Goal: Transaction & Acquisition: Book appointment/travel/reservation

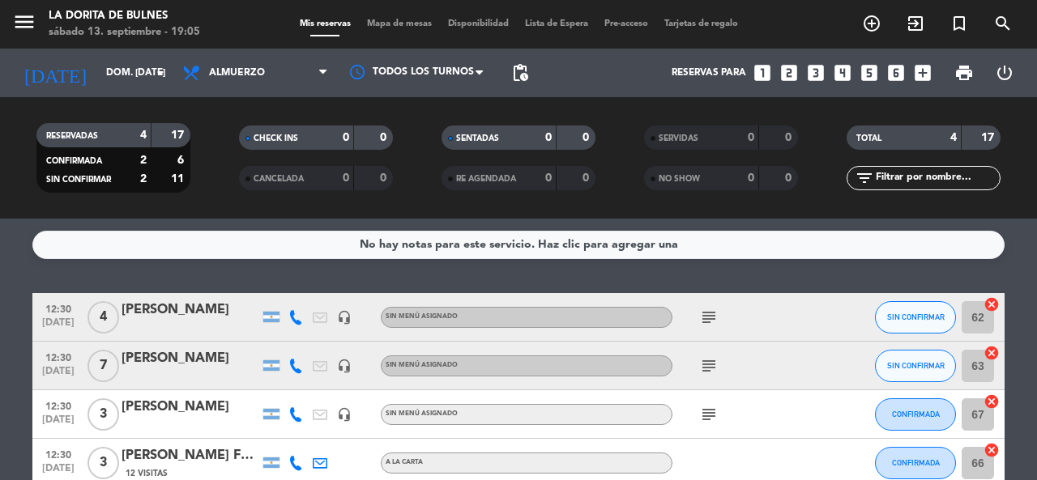
click at [822, 75] on icon "looks_3" at bounding box center [815, 72] width 21 height 21
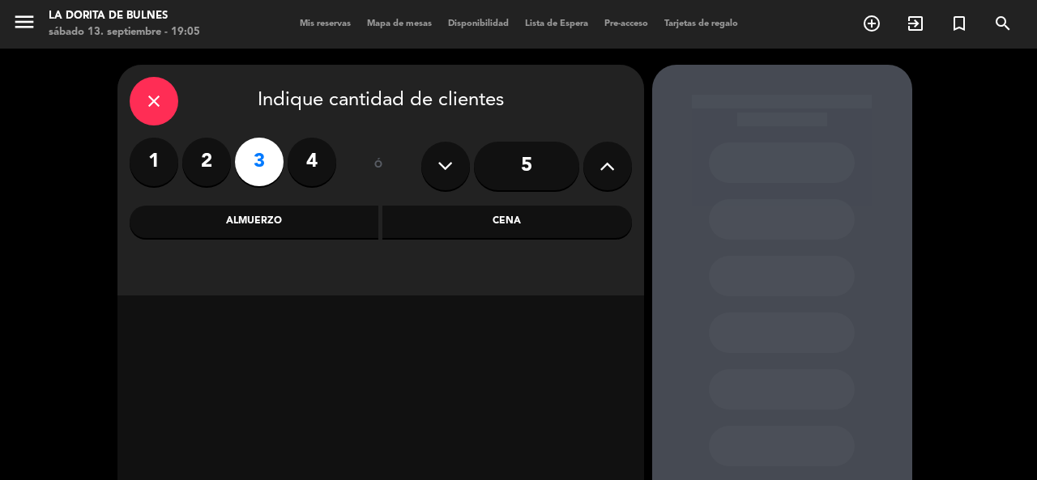
click at [399, 232] on div "Cena" at bounding box center [507, 222] width 250 height 32
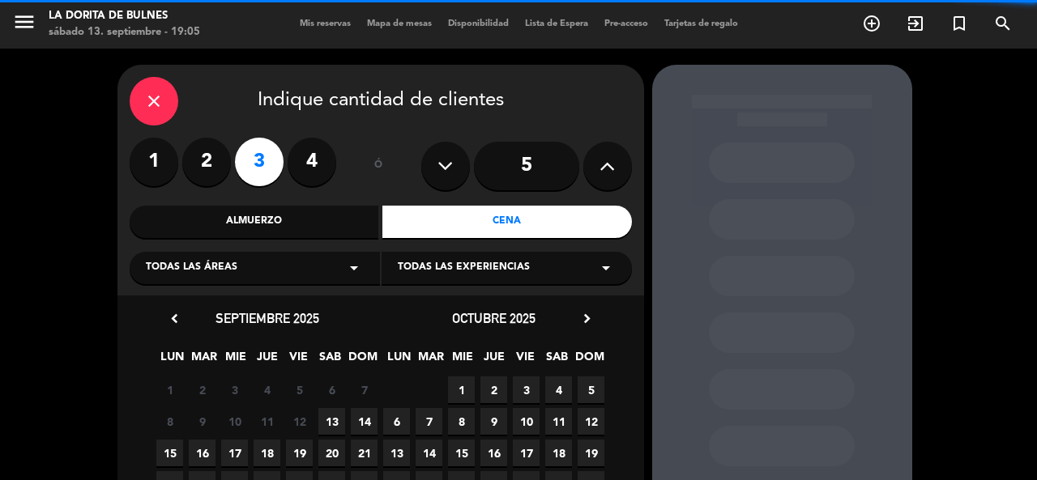
scroll to position [148, 0]
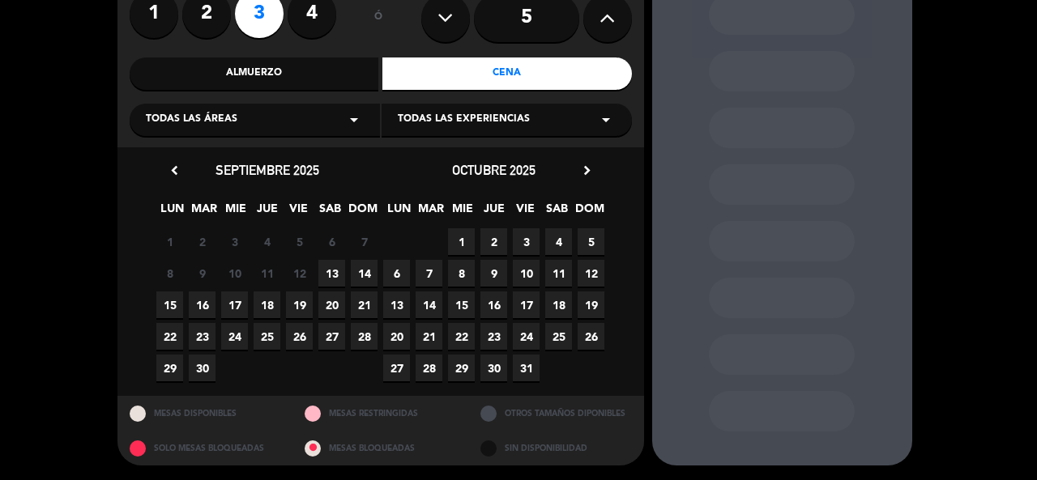
click at [335, 260] on span "13" at bounding box center [331, 273] width 27 height 27
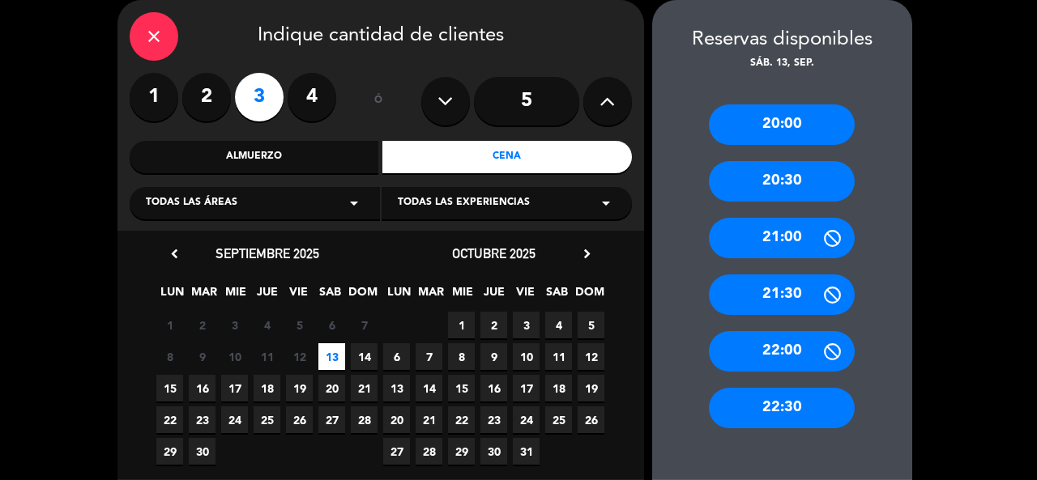
click at [804, 194] on div "20:30" at bounding box center [782, 181] width 146 height 41
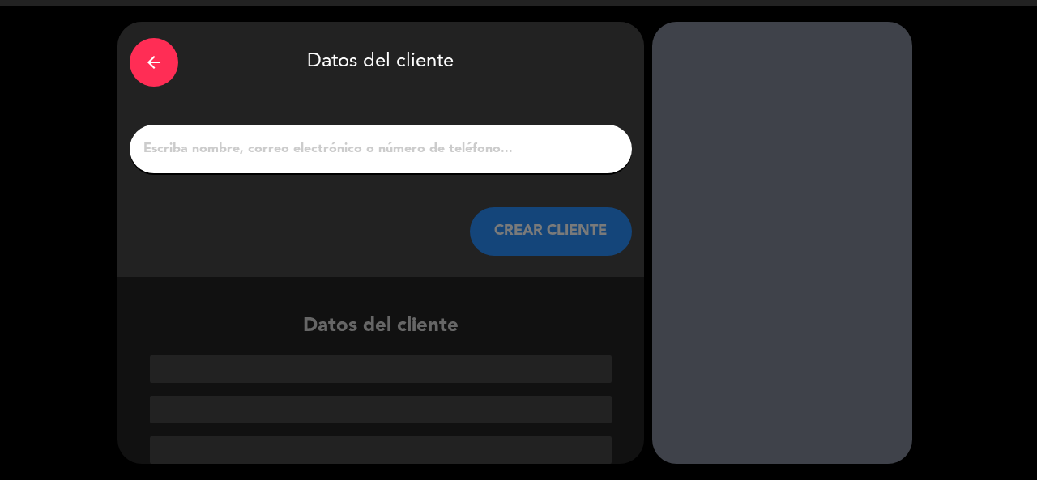
scroll to position [43, 0]
click at [438, 156] on input "1" at bounding box center [381, 149] width 478 height 23
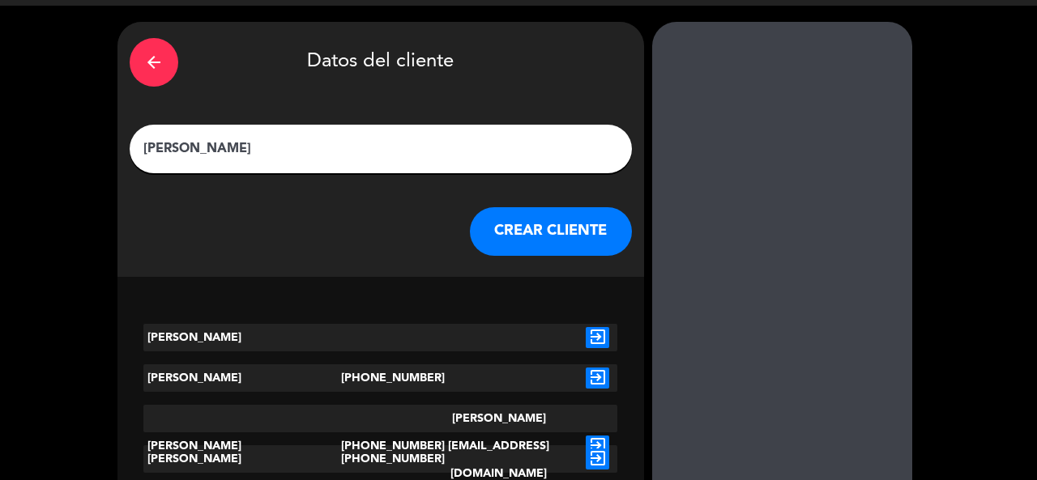
type input "[PERSON_NAME]"
click at [556, 233] on button "CREAR CLIENTE" at bounding box center [551, 231] width 162 height 49
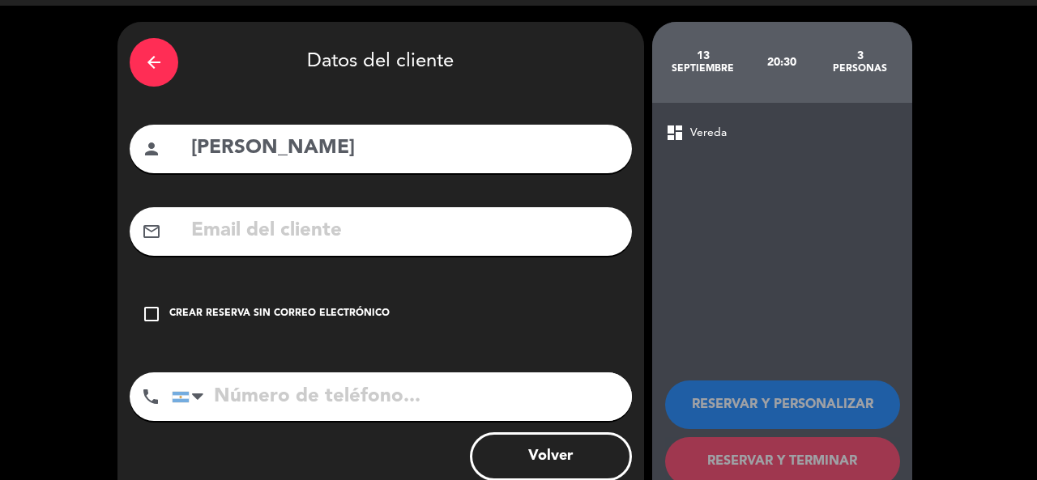
scroll to position [84, 0]
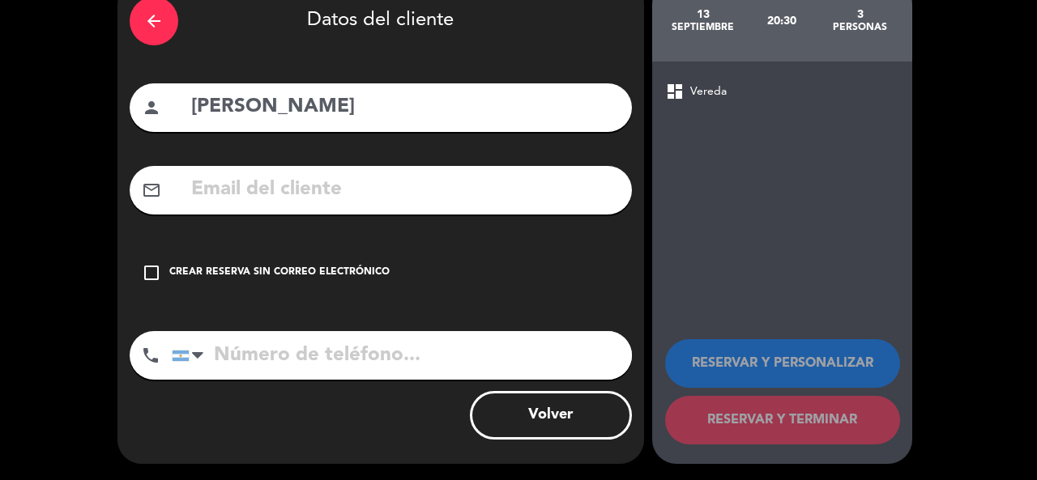
click at [370, 267] on div "Crear reserva sin correo electrónico" at bounding box center [279, 273] width 220 height 16
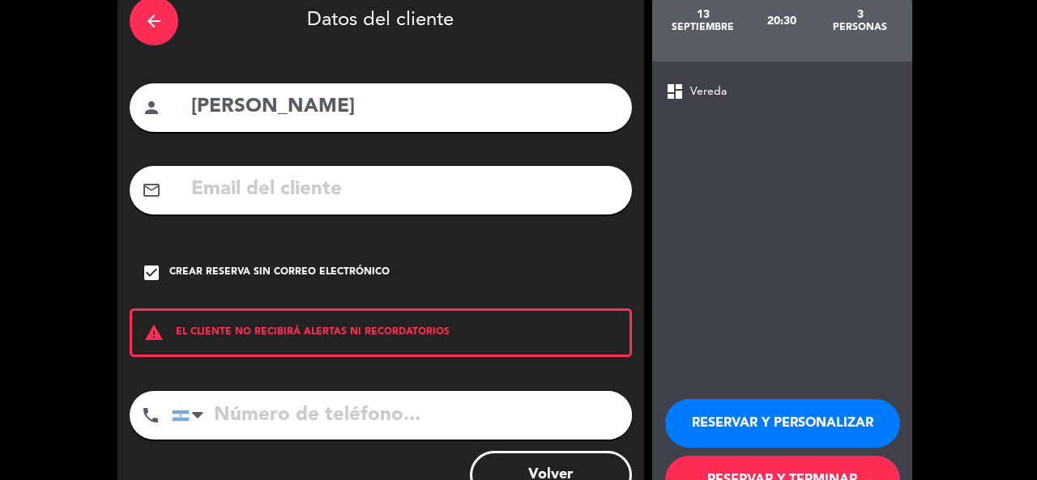
click at [848, 410] on button "RESERVAR Y PERSONALIZAR" at bounding box center [782, 423] width 235 height 49
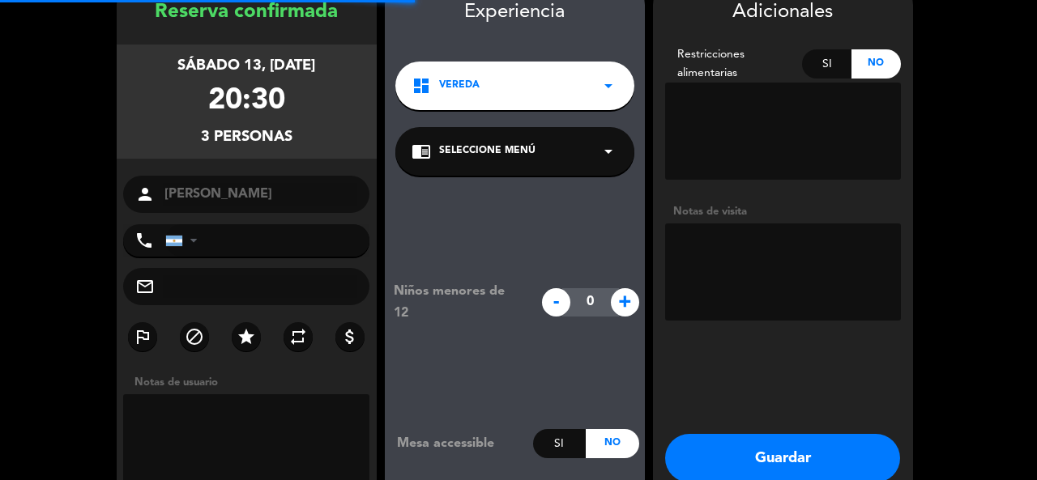
scroll to position [65, 0]
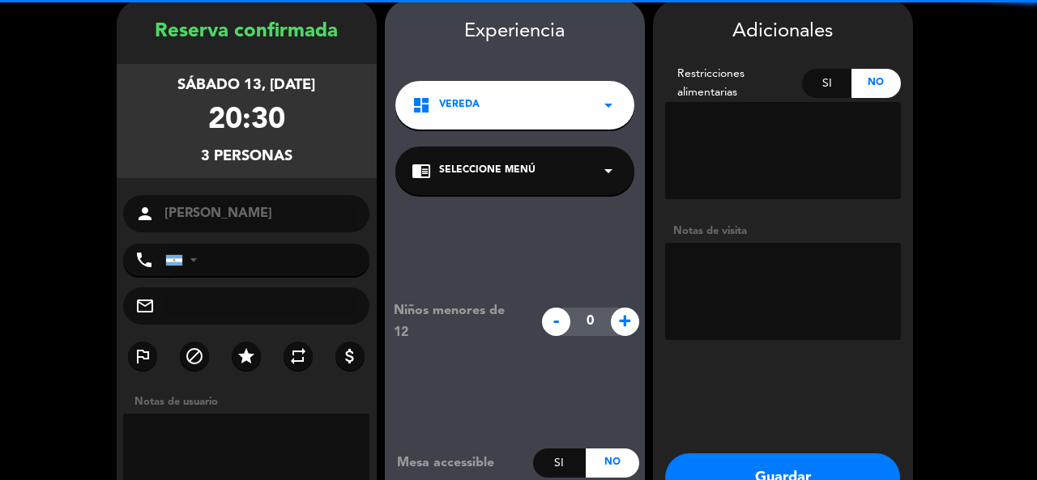
click at [772, 266] on textarea at bounding box center [783, 291] width 236 height 97
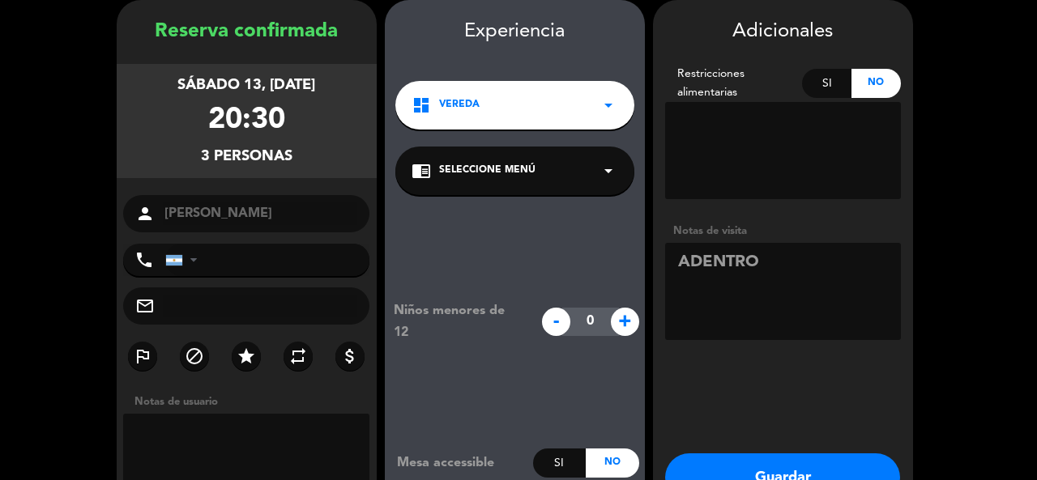
type textarea "ADENTRO"
click at [796, 463] on button "Guardar" at bounding box center [782, 478] width 235 height 49
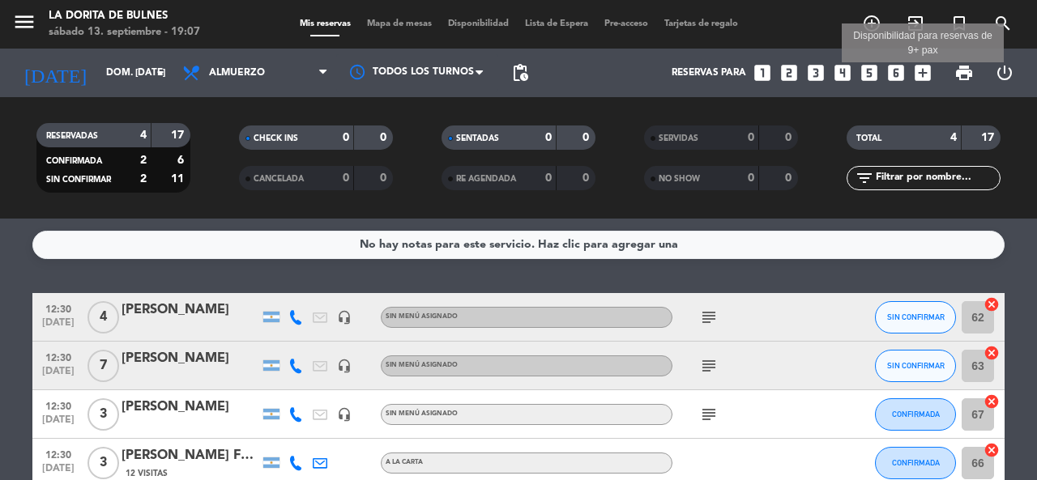
click at [918, 80] on icon "add_box" at bounding box center [922, 72] width 21 height 21
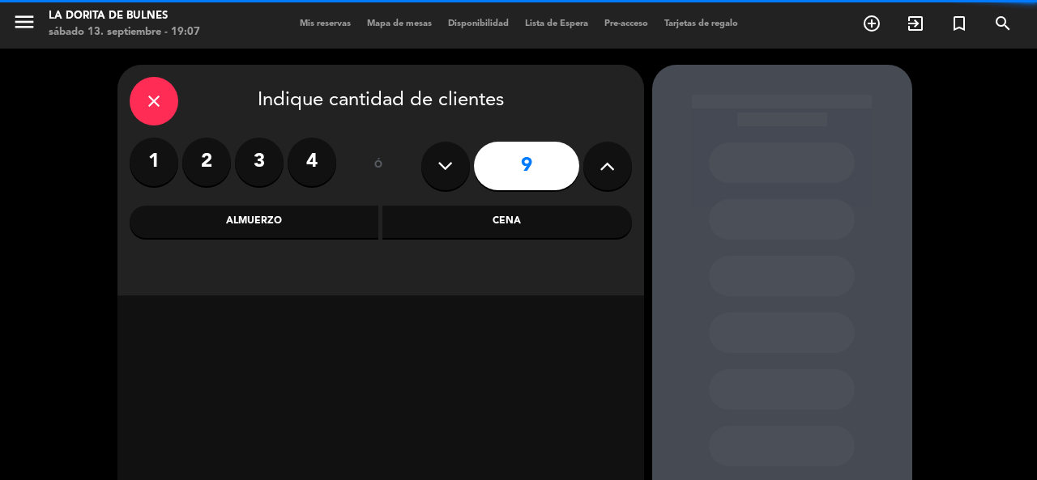
click at [456, 167] on button at bounding box center [445, 166] width 49 height 49
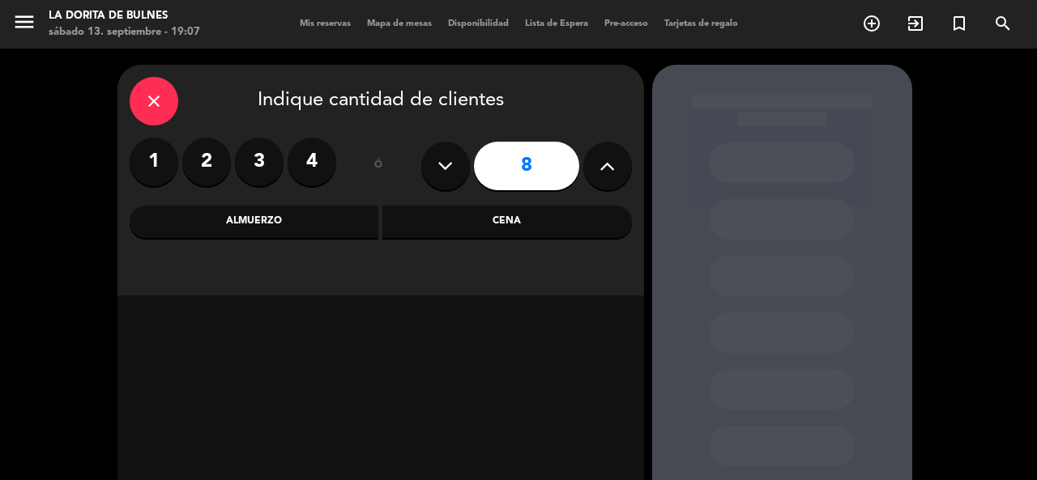
click at [456, 167] on button at bounding box center [445, 166] width 49 height 49
click at [617, 169] on button at bounding box center [607, 166] width 49 height 49
type input "8"
click at [344, 216] on div "Almuerzo" at bounding box center [255, 222] width 250 height 32
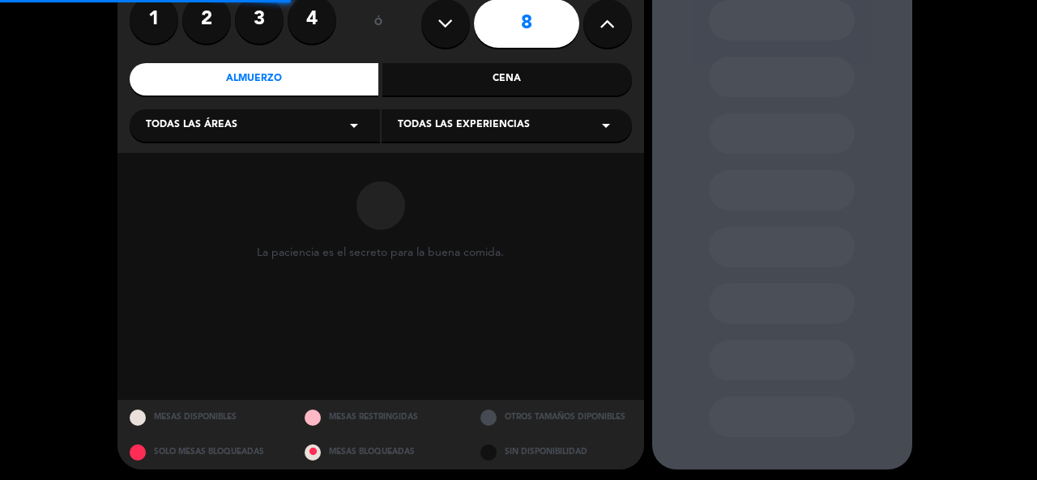
scroll to position [148, 0]
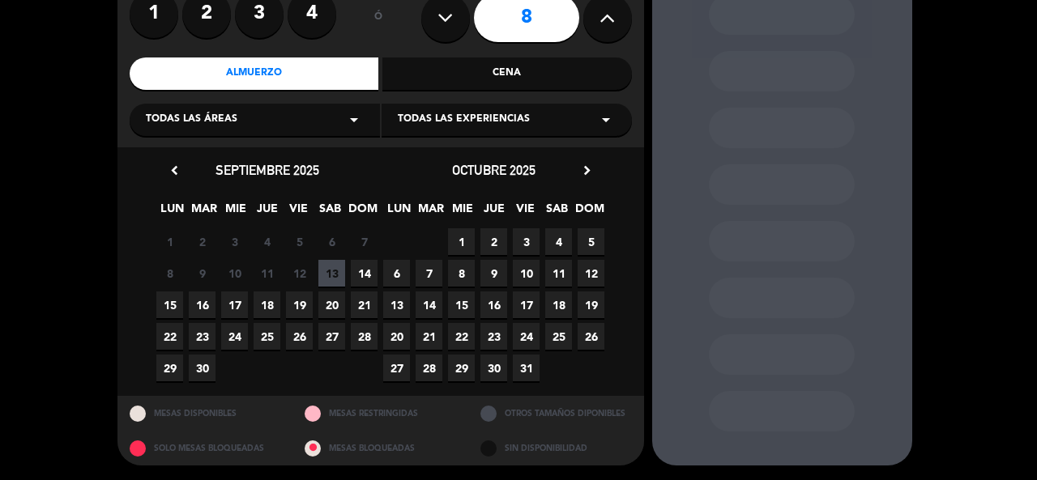
click at [369, 276] on span "14" at bounding box center [364, 273] width 27 height 27
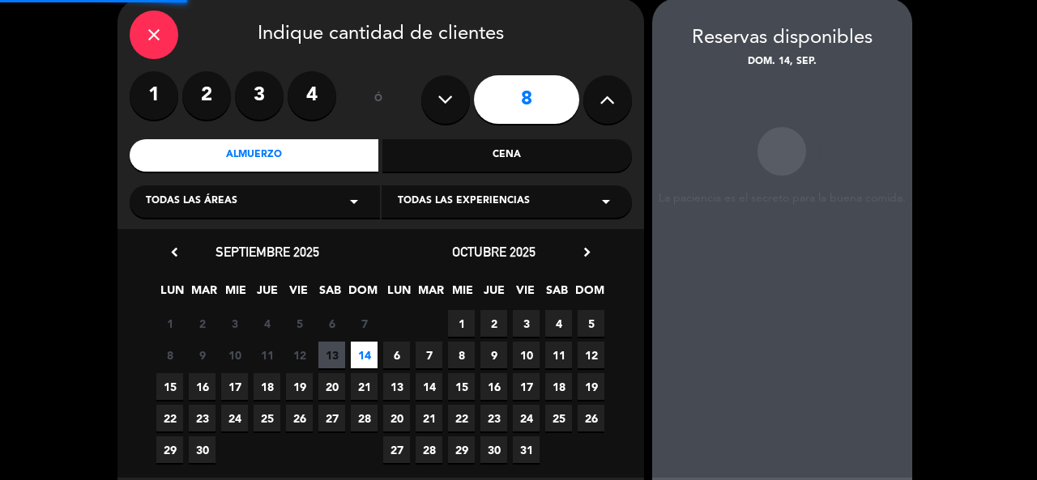
scroll to position [65, 0]
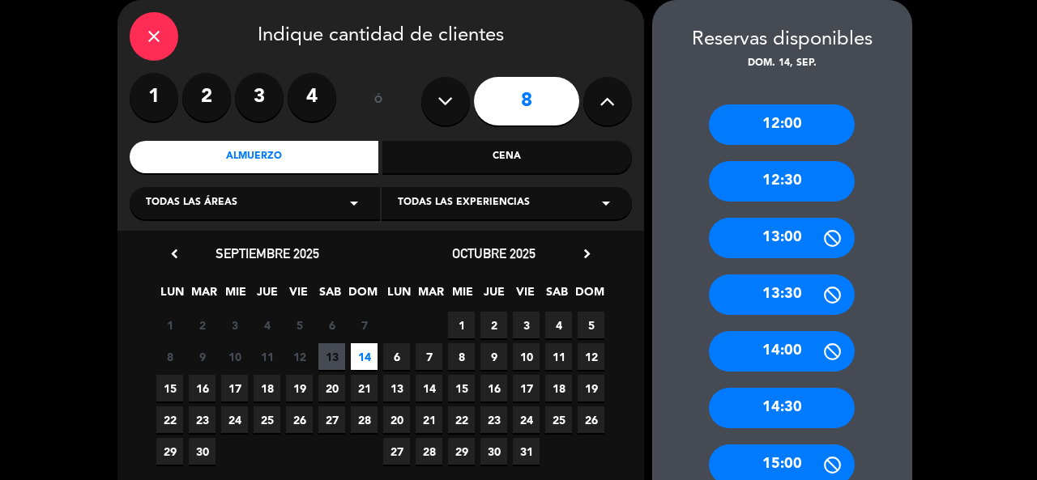
click at [815, 181] on div "12:30" at bounding box center [782, 181] width 146 height 41
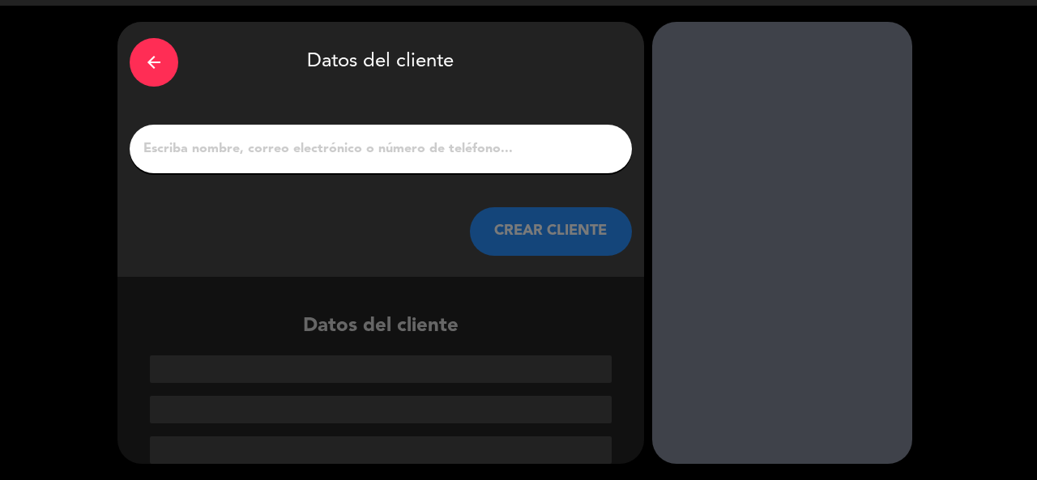
scroll to position [43, 0]
click at [452, 134] on div at bounding box center [381, 149] width 502 height 49
click at [462, 162] on div at bounding box center [381, 149] width 502 height 49
click at [456, 144] on input "1" at bounding box center [381, 149] width 478 height 23
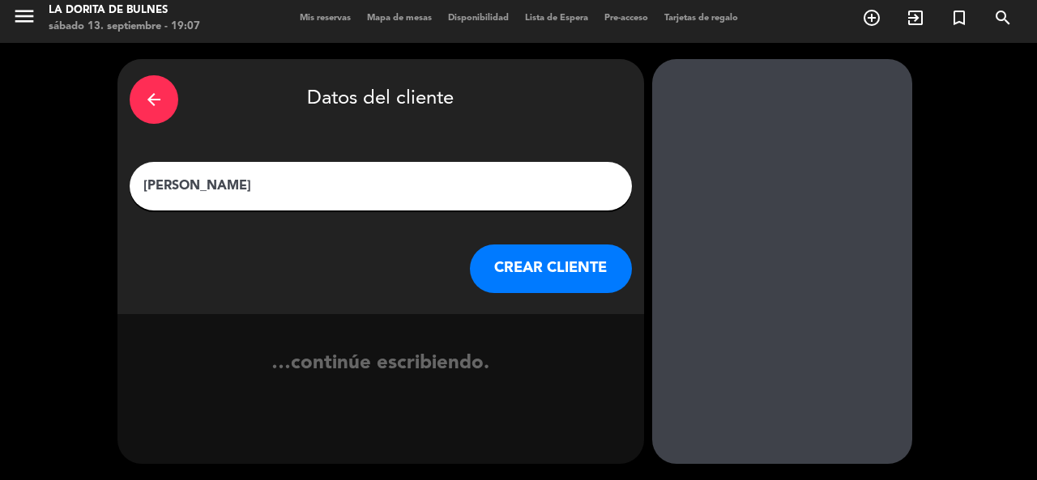
type input "[PERSON_NAME]"
click at [571, 269] on button "CREAR CLIENTE" at bounding box center [551, 269] width 162 height 49
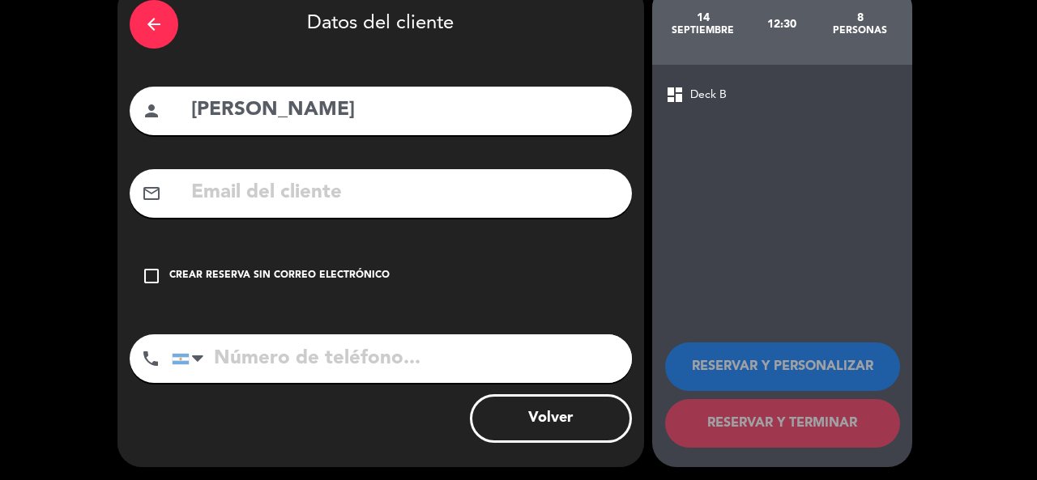
scroll to position [84, 0]
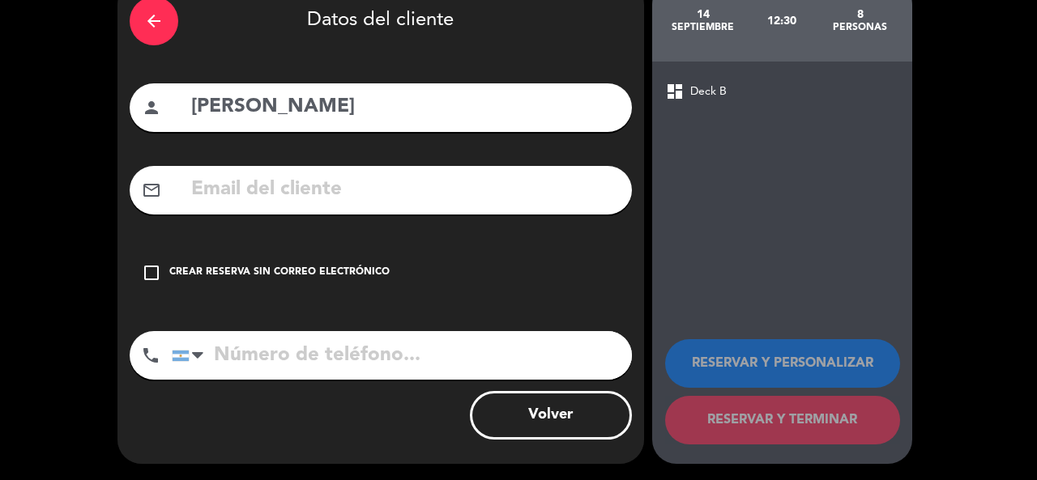
click at [372, 275] on div "Crear reserva sin correo electrónico" at bounding box center [279, 273] width 220 height 16
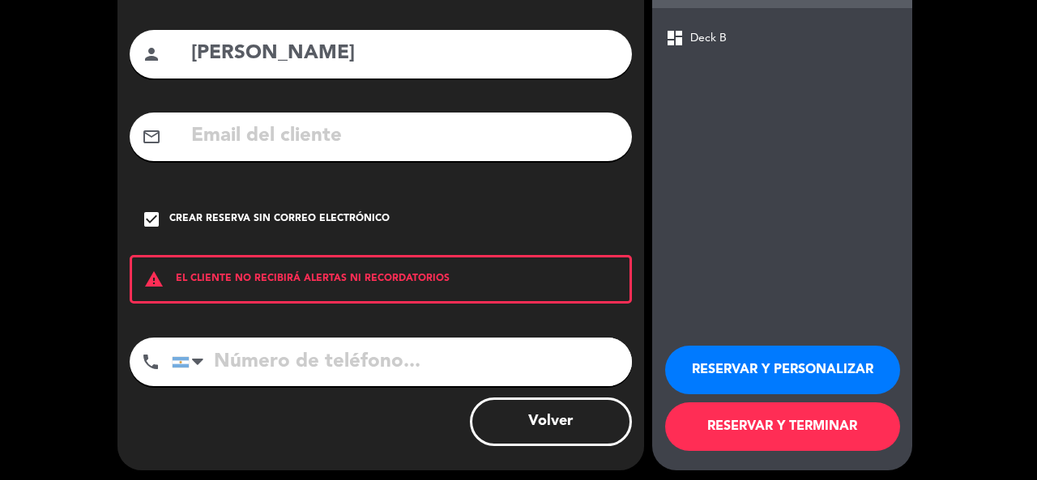
scroll to position [144, 0]
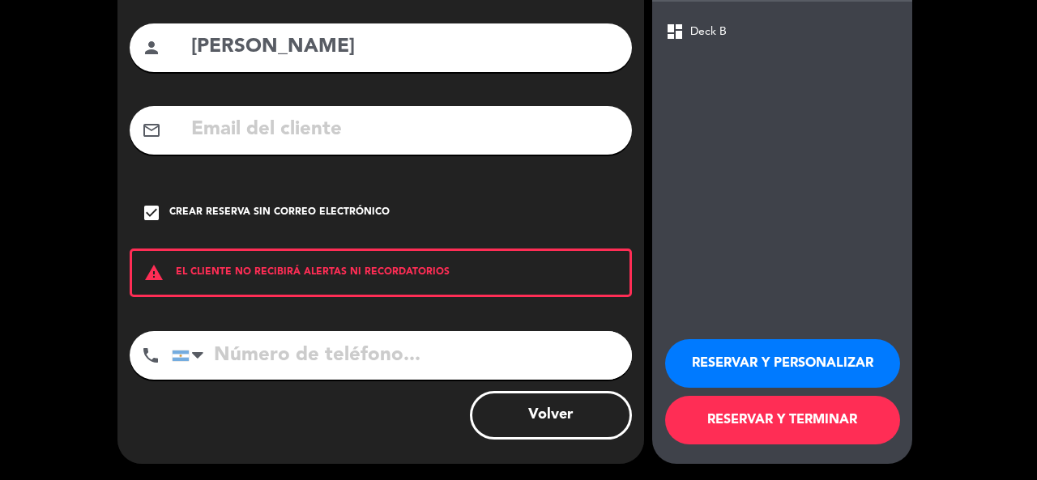
click at [416, 364] on input "tel" at bounding box center [402, 355] width 460 height 49
type input "1165429805"
click at [867, 372] on button "RESERVAR Y PERSONALIZAR" at bounding box center [782, 363] width 235 height 49
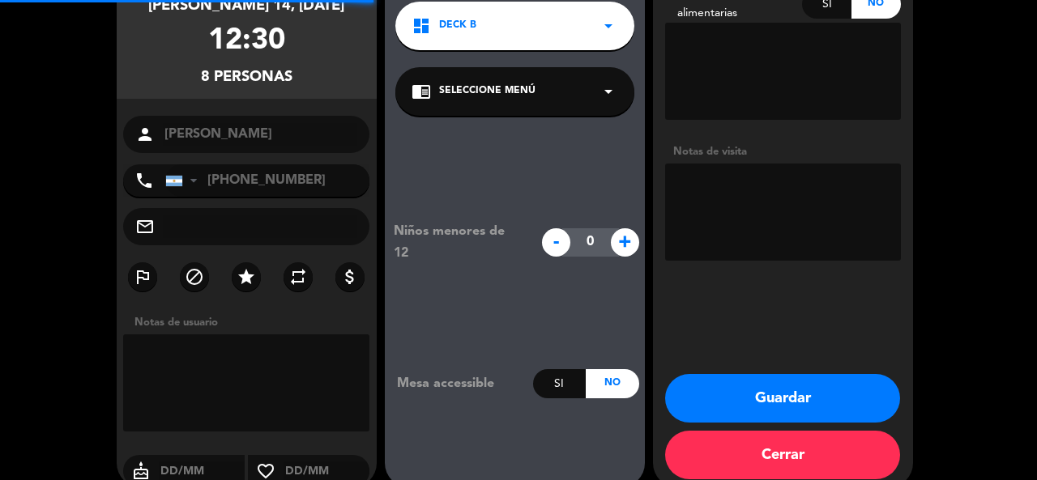
scroll to position [65, 0]
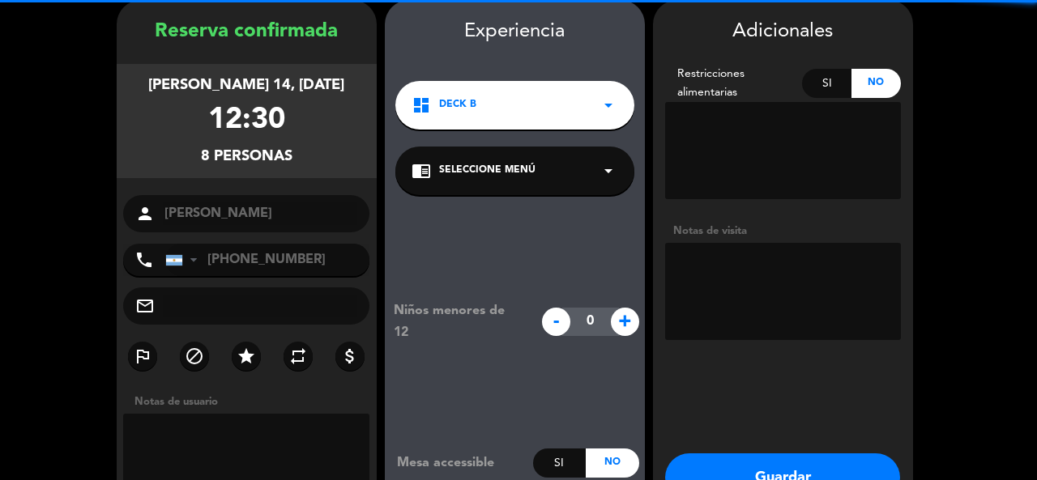
click at [755, 263] on textarea at bounding box center [783, 291] width 236 height 97
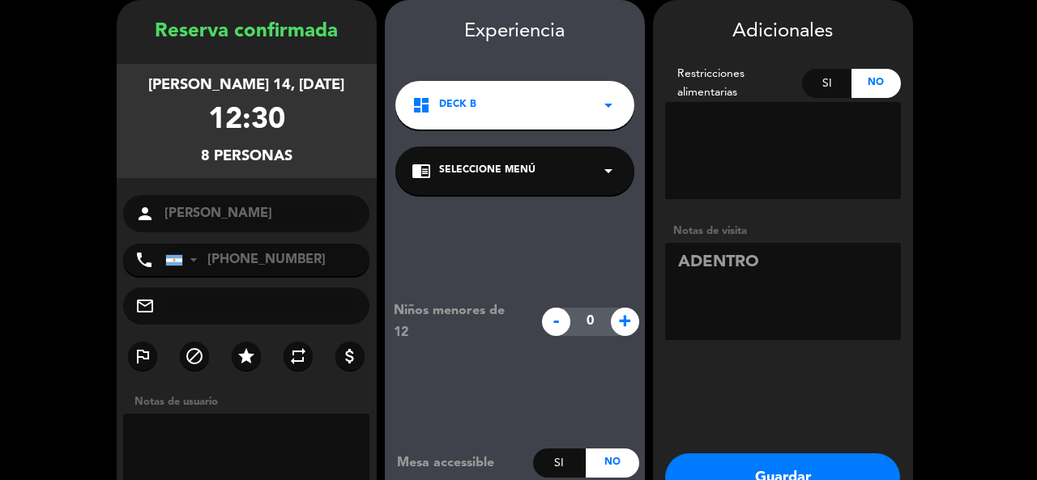
type textarea "ADENTRO"
click at [823, 470] on button "Guardar" at bounding box center [782, 478] width 235 height 49
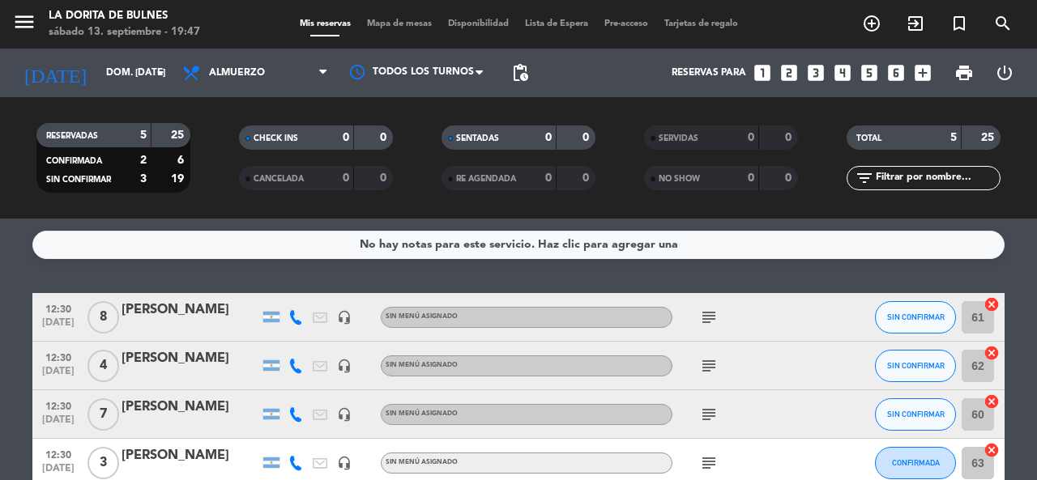
click at [792, 75] on icon "looks_two" at bounding box center [789, 72] width 21 height 21
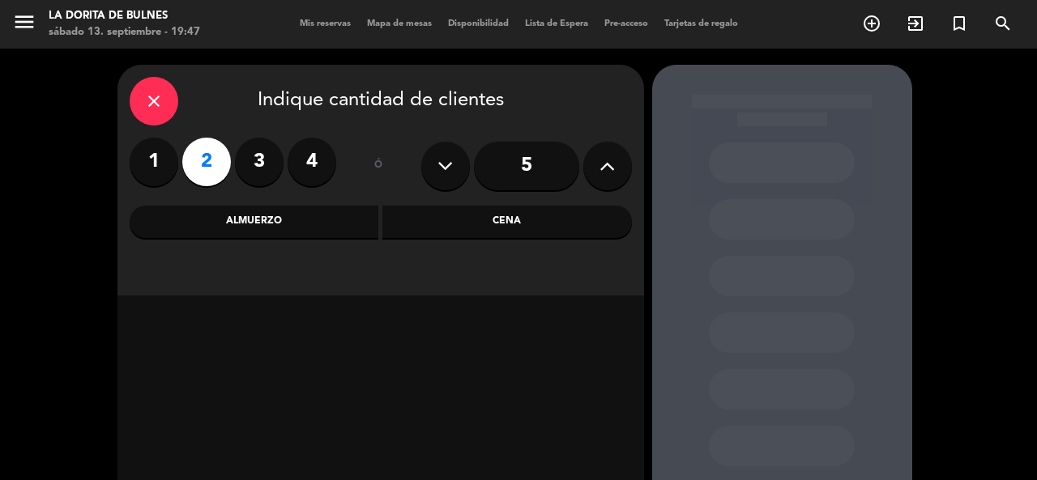
click at [319, 211] on div "Almuerzo" at bounding box center [255, 222] width 250 height 32
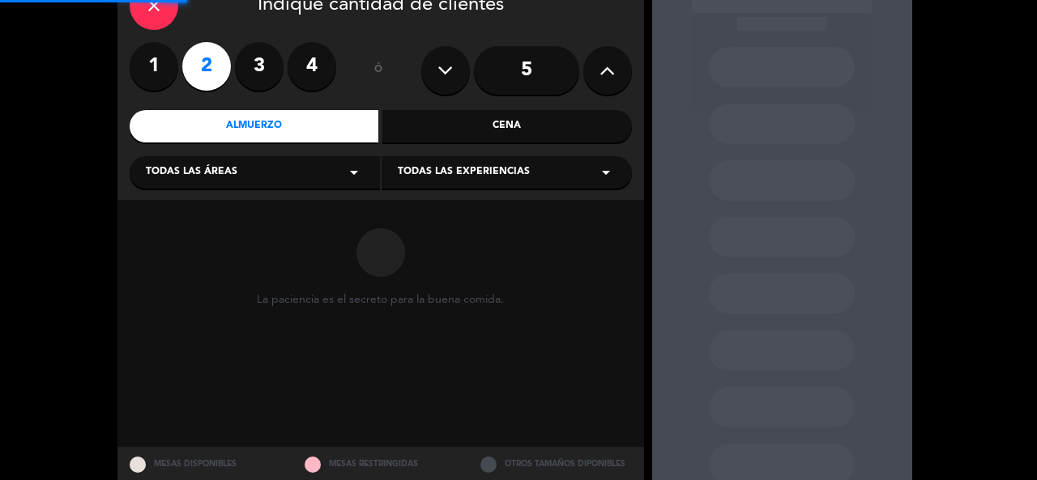
scroll to position [148, 0]
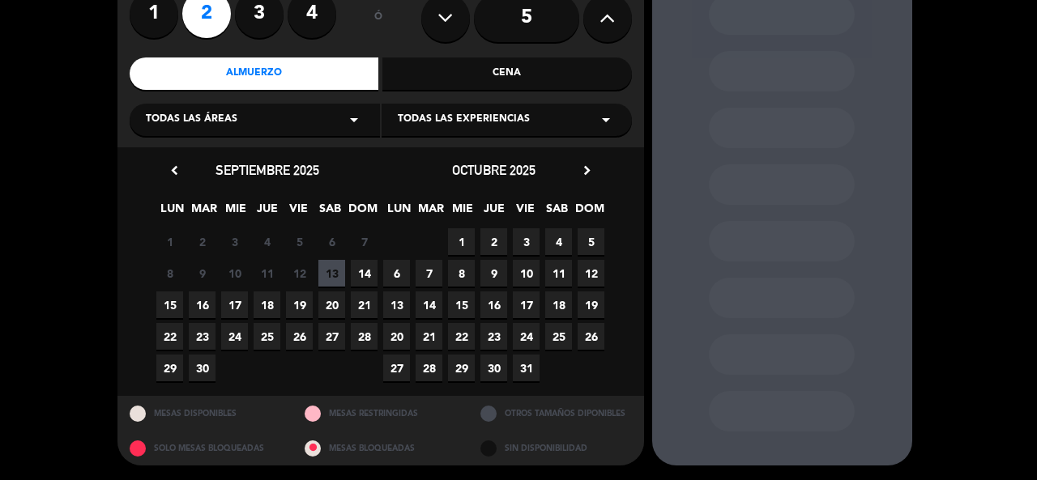
click at [369, 274] on span "14" at bounding box center [364, 273] width 27 height 27
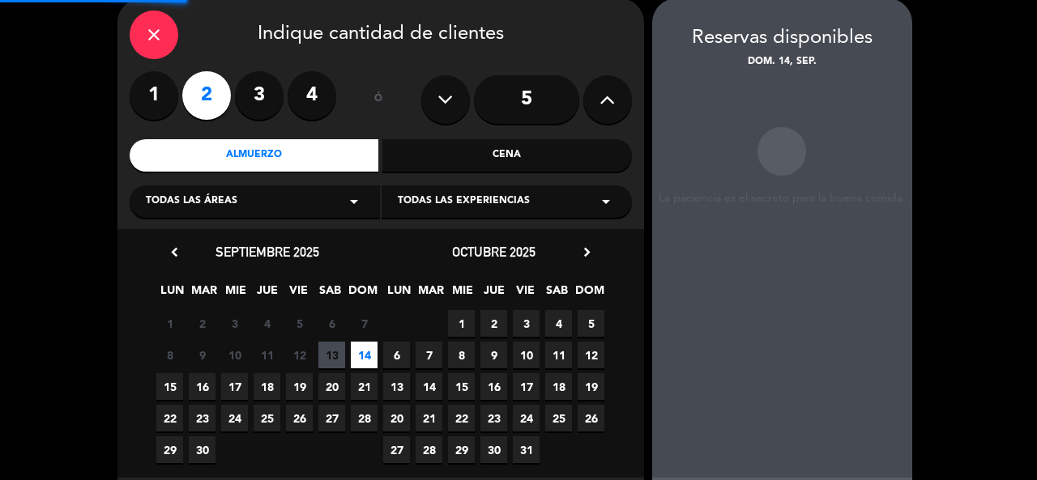
scroll to position [65, 0]
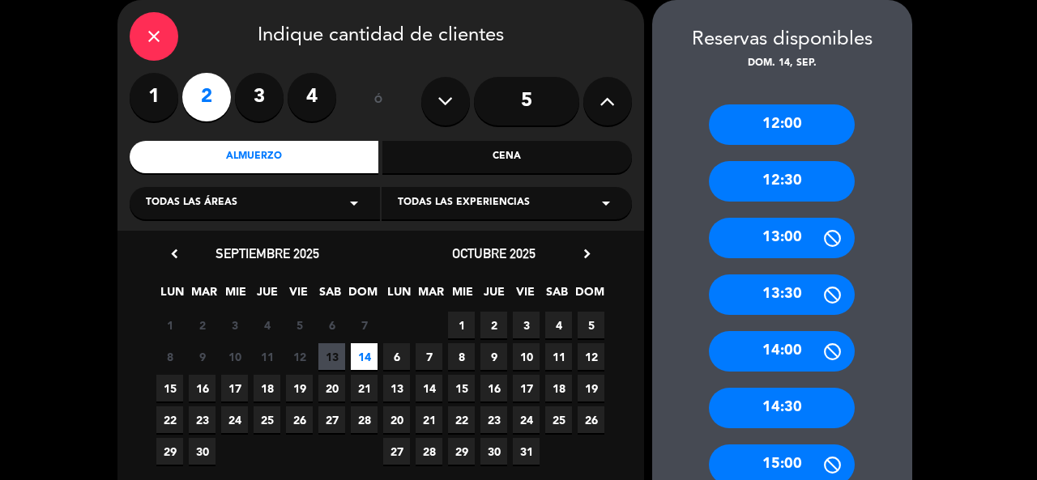
click at [757, 187] on div "12:30" at bounding box center [782, 181] width 146 height 41
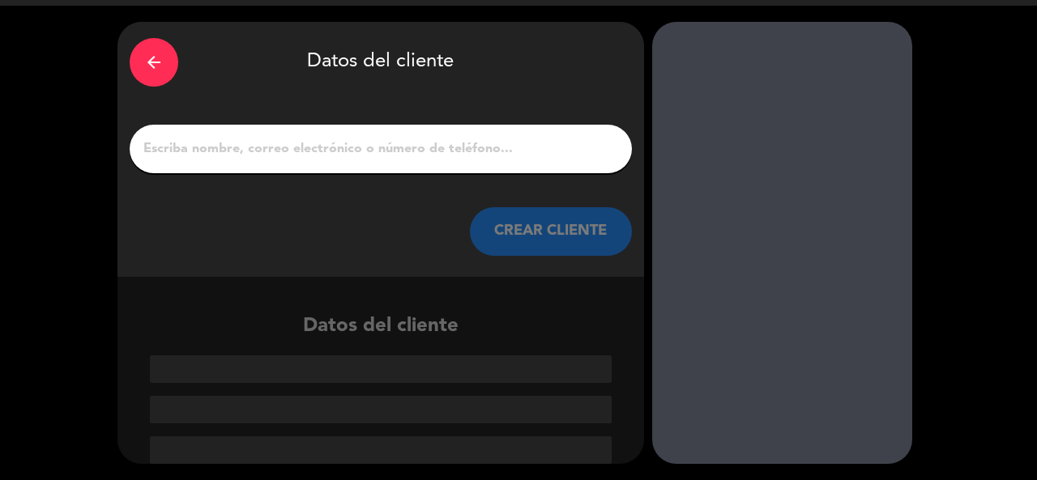
drag, startPoint x: 441, startPoint y: 131, endPoint x: 441, endPoint y: 142, distance: 10.5
click at [440, 132] on div at bounding box center [381, 149] width 502 height 49
click at [441, 142] on input "1" at bounding box center [381, 149] width 478 height 23
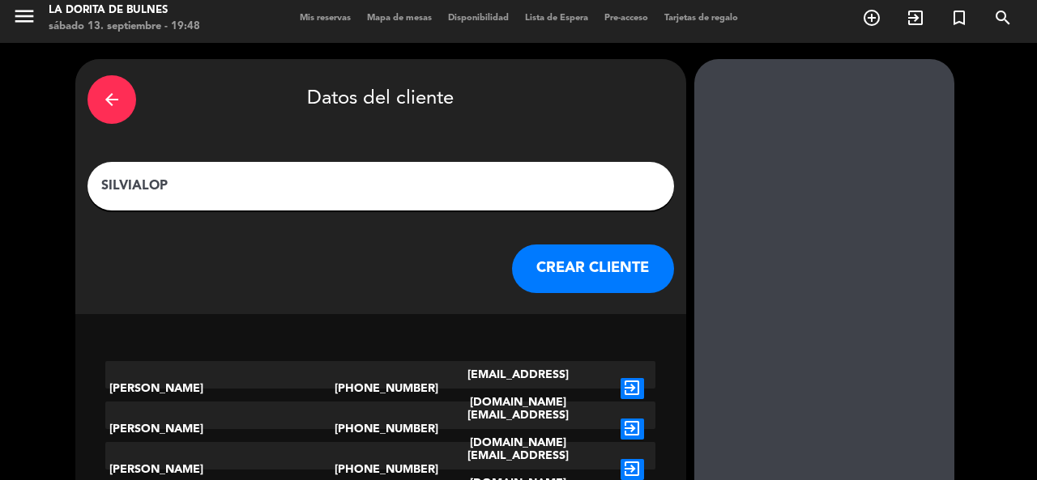
scroll to position [6, 0]
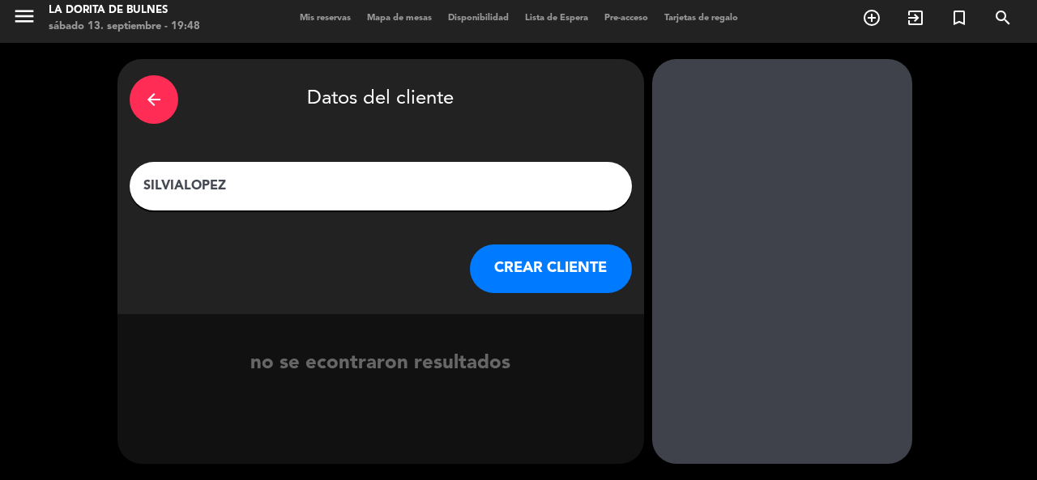
click at [181, 181] on input "SILVIALOPEZ" at bounding box center [381, 186] width 478 height 23
type input "[PERSON_NAME]"
click at [511, 247] on button "CREAR CLIENTE" at bounding box center [551, 269] width 162 height 49
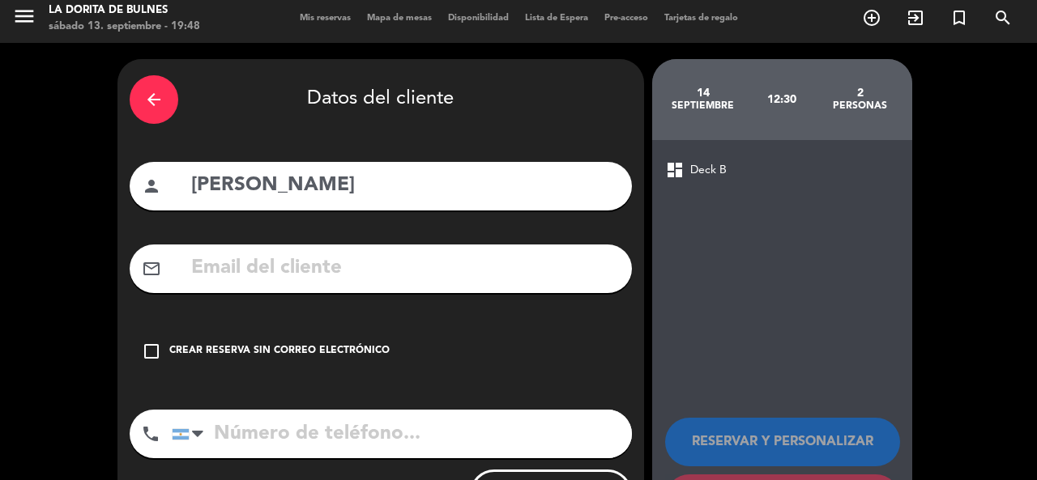
click at [284, 336] on div "check_box_outline_blank Crear reserva sin correo electrónico" at bounding box center [381, 351] width 502 height 49
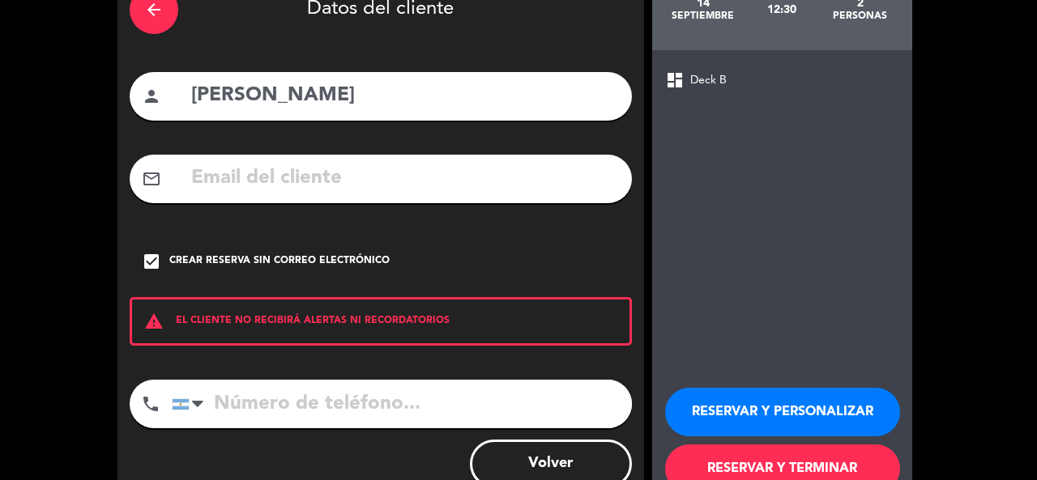
scroll to position [144, 0]
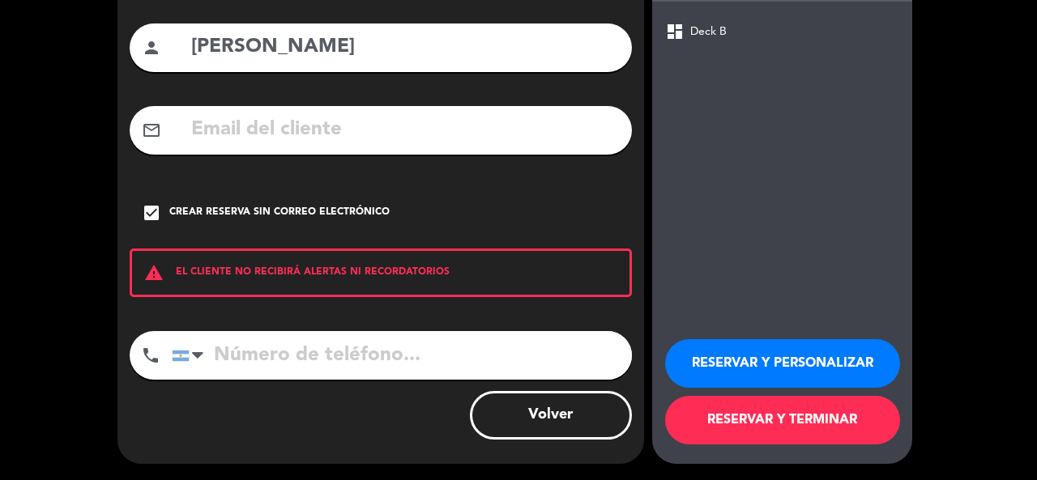
click at [819, 361] on button "RESERVAR Y PERSONALIZAR" at bounding box center [782, 363] width 235 height 49
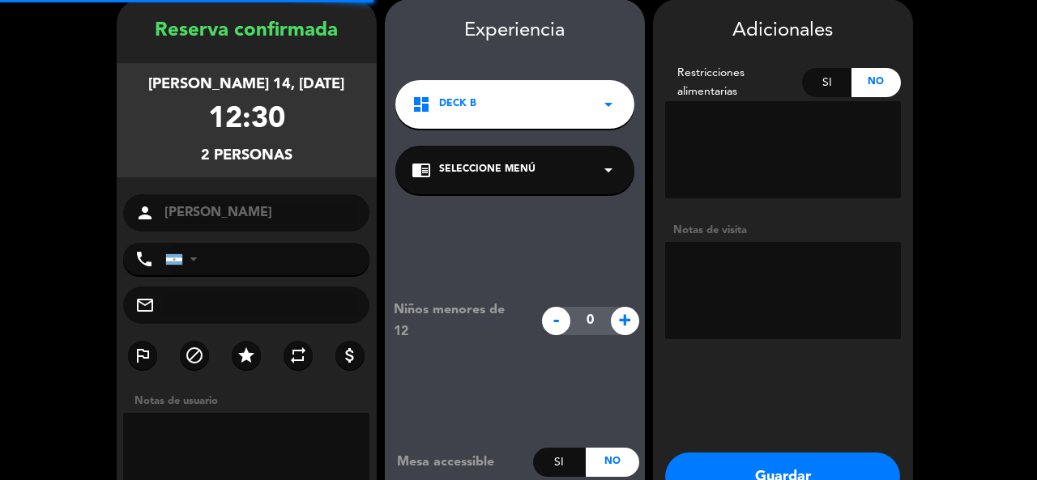
scroll to position [65, 0]
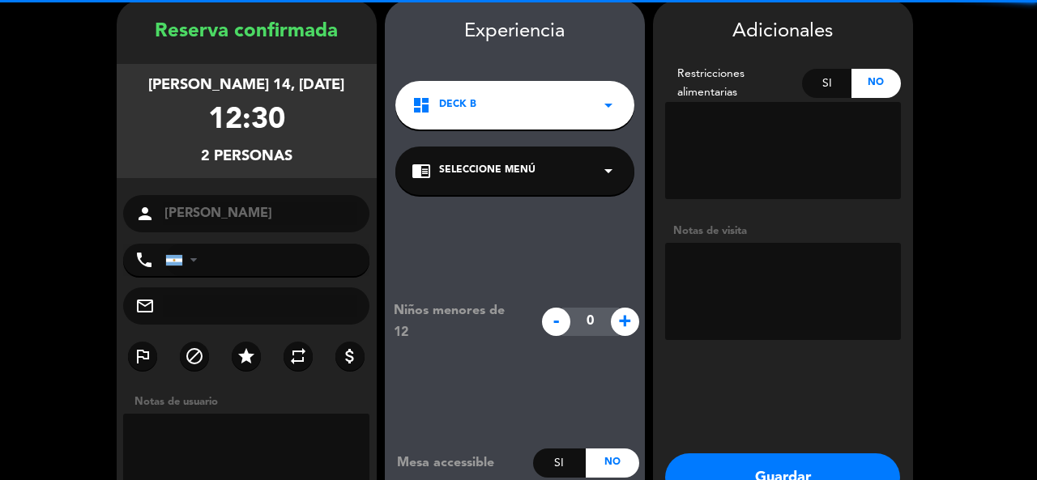
click at [760, 290] on textarea at bounding box center [783, 291] width 236 height 97
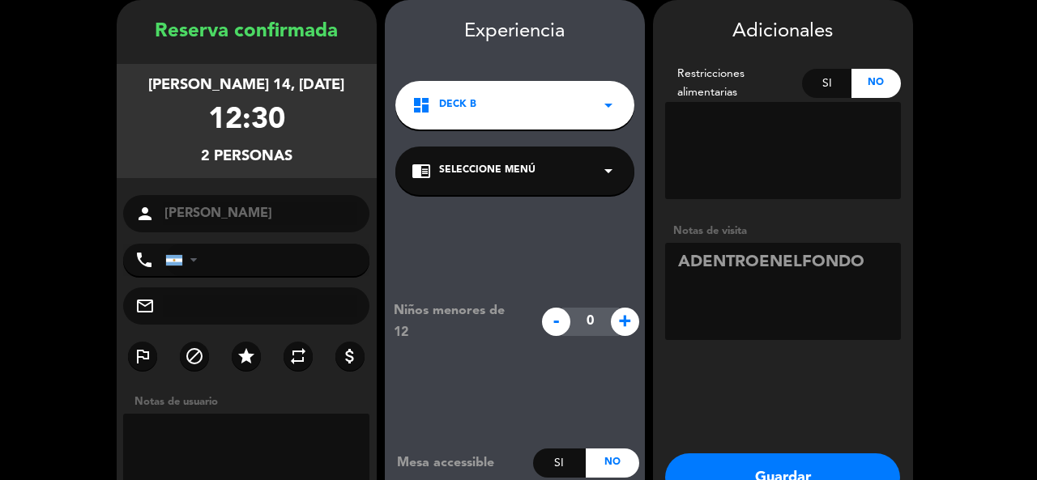
click at [760, 261] on textarea at bounding box center [783, 291] width 236 height 97
click at [792, 264] on textarea at bounding box center [783, 291] width 236 height 97
click at [786, 257] on textarea at bounding box center [783, 291] width 236 height 97
type textarea "ADENTRO EN ELFONDO"
click at [845, 464] on button "Guardar" at bounding box center [782, 478] width 235 height 49
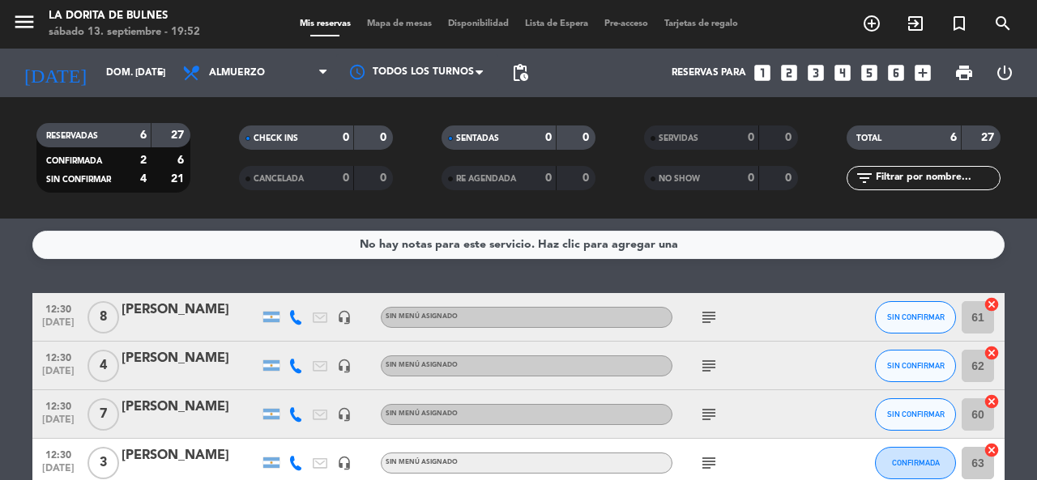
click at [821, 74] on icon "looks_3" at bounding box center [815, 72] width 21 height 21
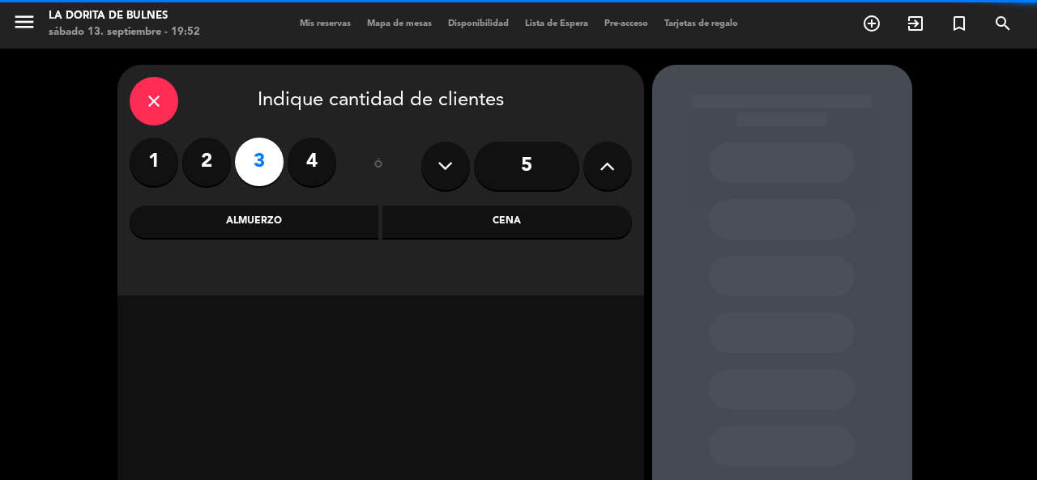
click at [297, 221] on div "Almuerzo" at bounding box center [255, 222] width 250 height 32
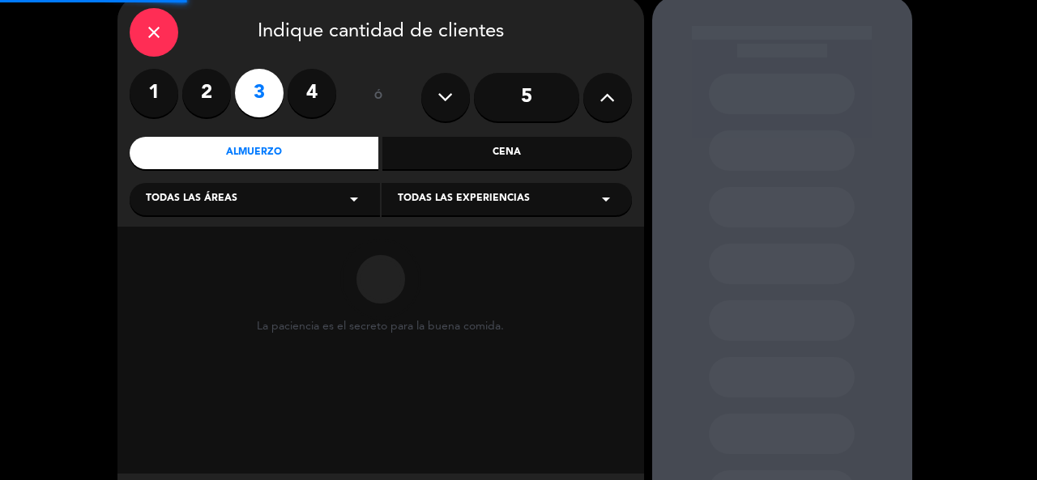
scroll to position [148, 0]
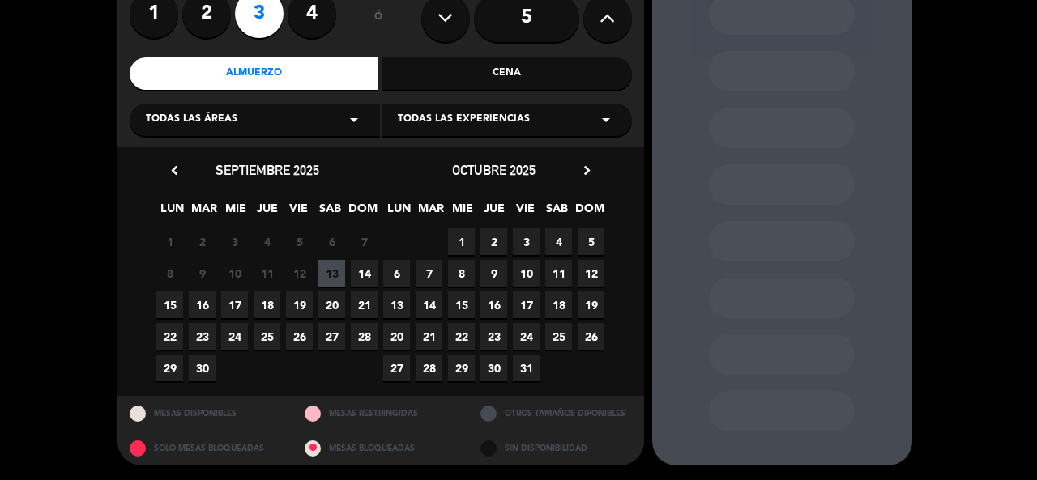
click at [357, 275] on span "14" at bounding box center [364, 273] width 27 height 27
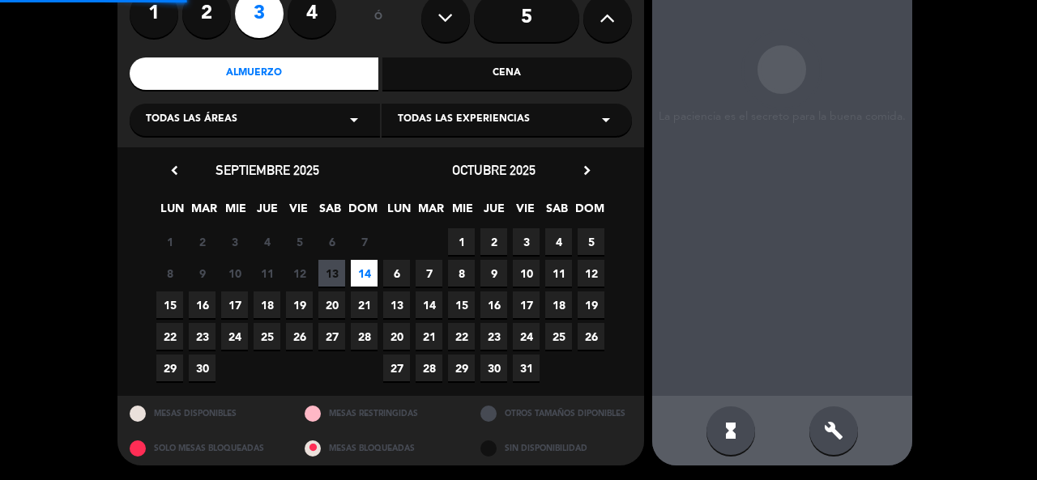
scroll to position [65, 0]
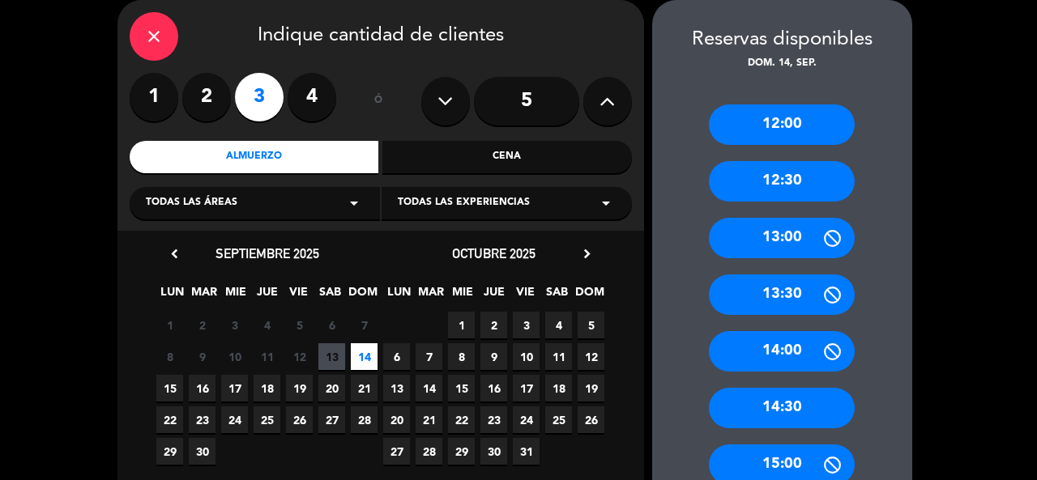
click at [812, 181] on div "12:30" at bounding box center [782, 181] width 146 height 41
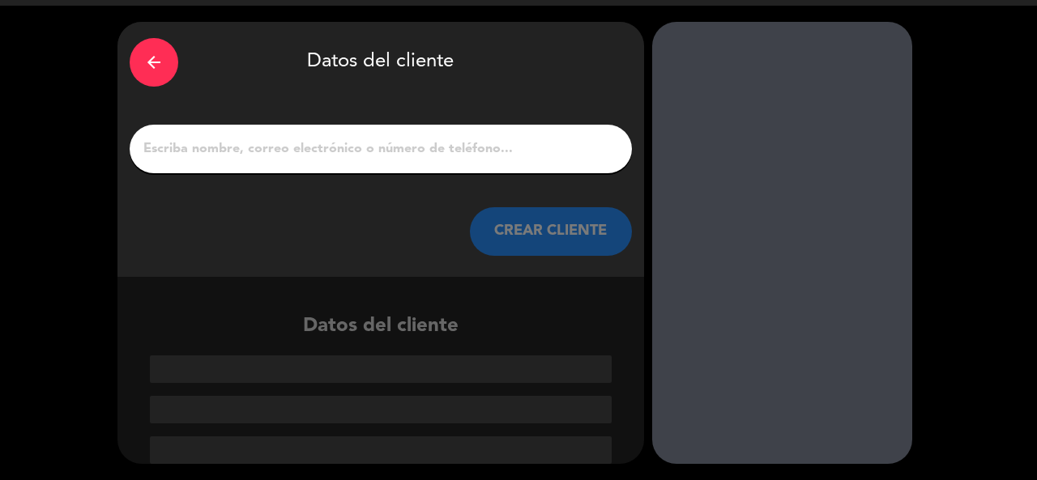
scroll to position [43, 0]
click at [325, 147] on input "1" at bounding box center [381, 149] width 478 height 23
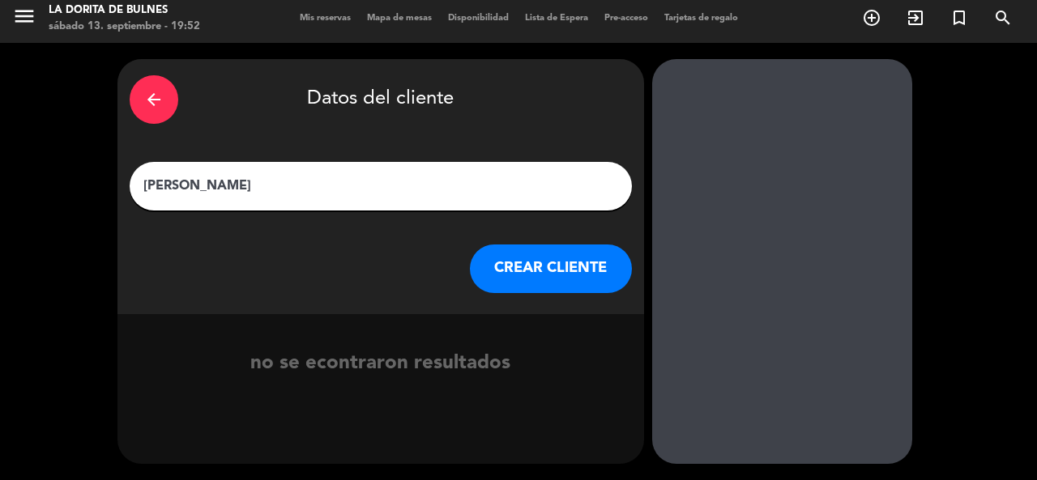
type input "[PERSON_NAME]"
click at [512, 246] on button "CREAR CLIENTE" at bounding box center [551, 269] width 162 height 49
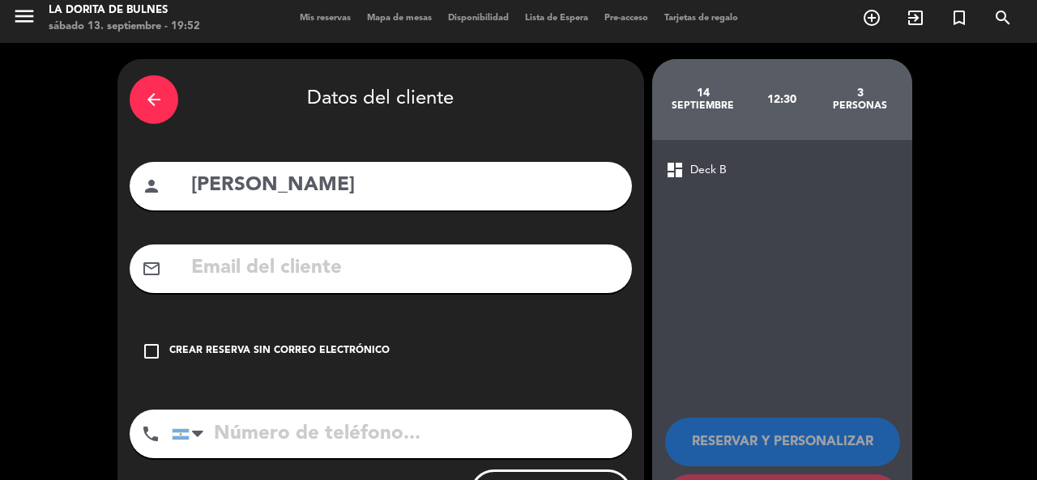
click at [255, 341] on div "check_box_outline_blank Crear reserva sin correo electrónico" at bounding box center [381, 351] width 502 height 49
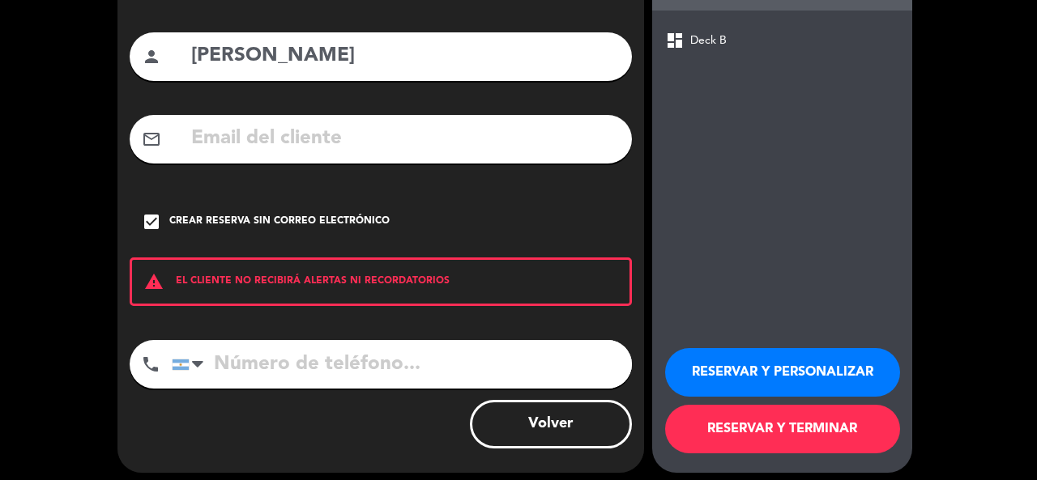
scroll to position [144, 0]
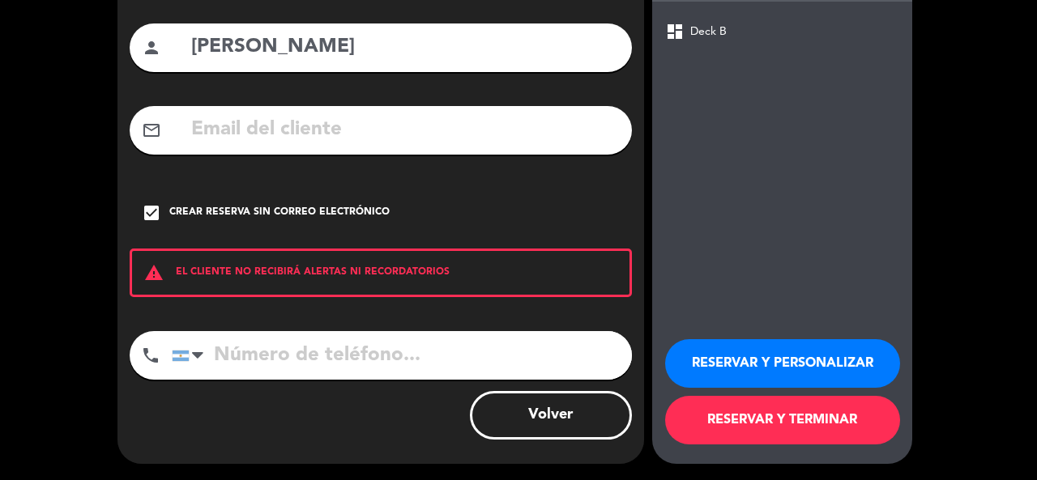
click at [819, 365] on button "RESERVAR Y PERSONALIZAR" at bounding box center [782, 363] width 235 height 49
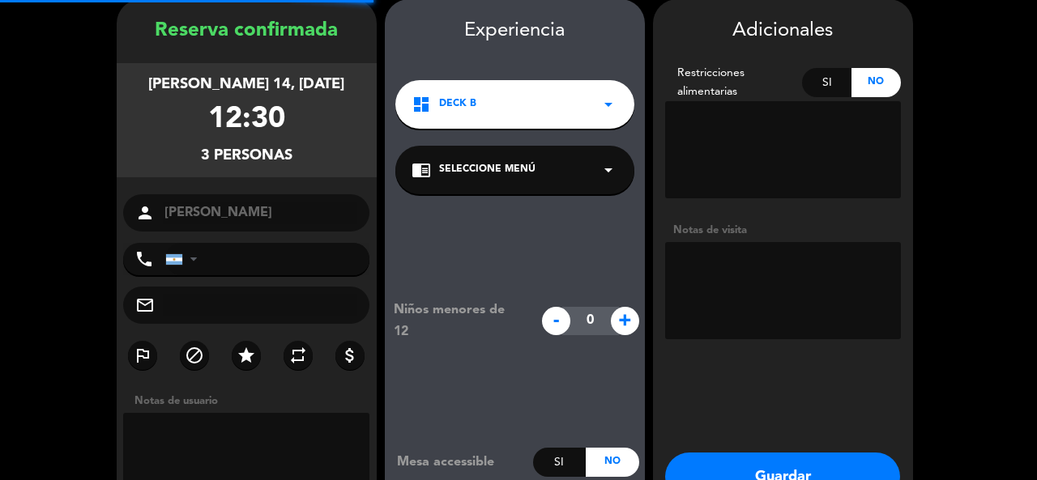
scroll to position [65, 0]
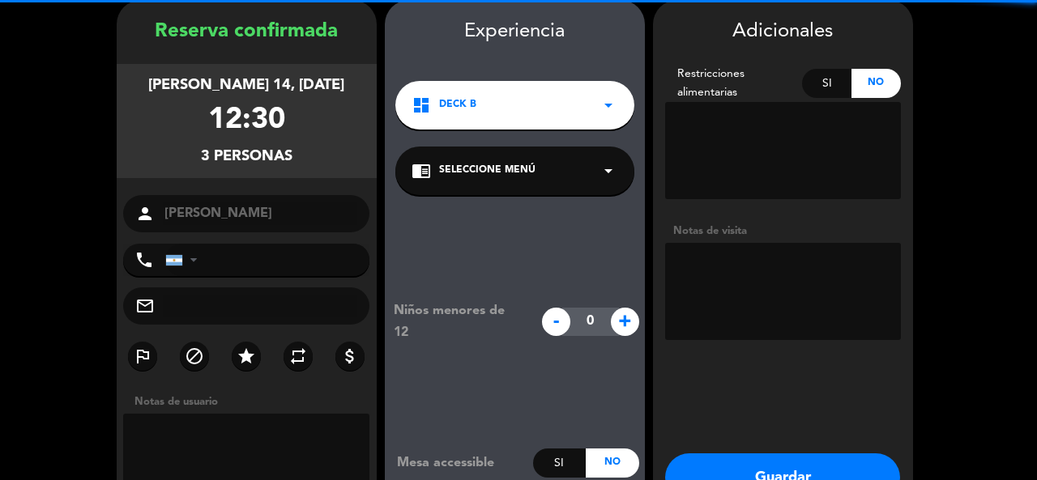
click at [773, 250] on textarea at bounding box center [783, 291] width 236 height 97
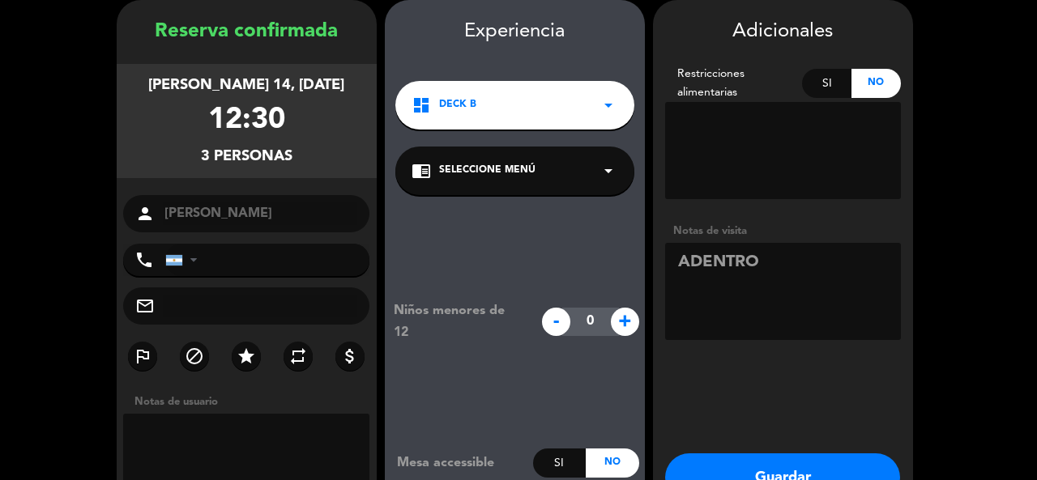
type textarea "ADENTRO"
click at [832, 459] on button "Guardar" at bounding box center [782, 478] width 235 height 49
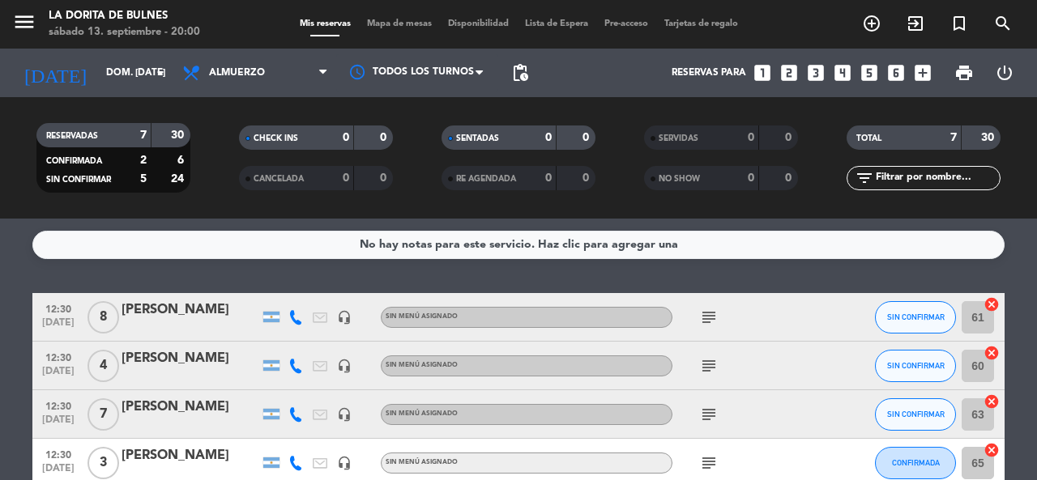
click at [898, 75] on icon "looks_6" at bounding box center [896, 72] width 21 height 21
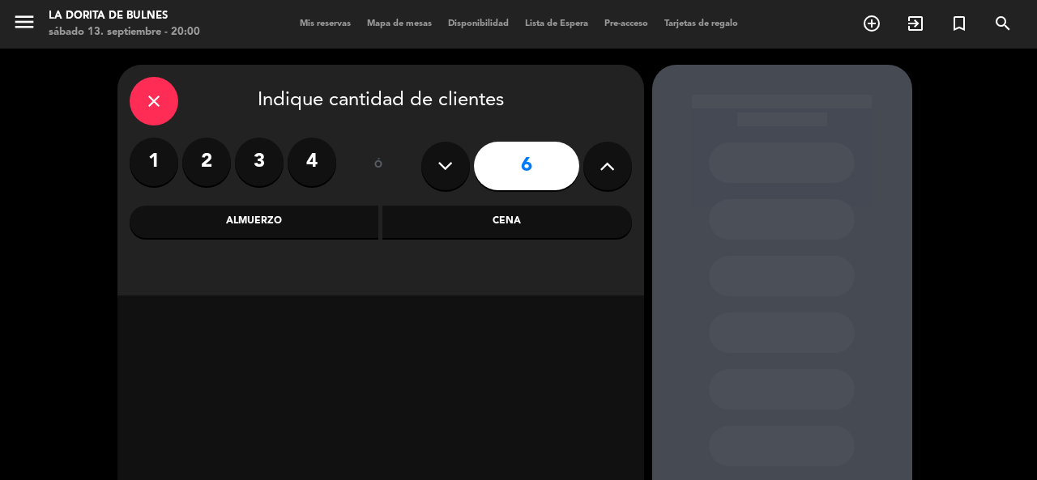
click at [164, 106] on div "close" at bounding box center [154, 101] width 49 height 49
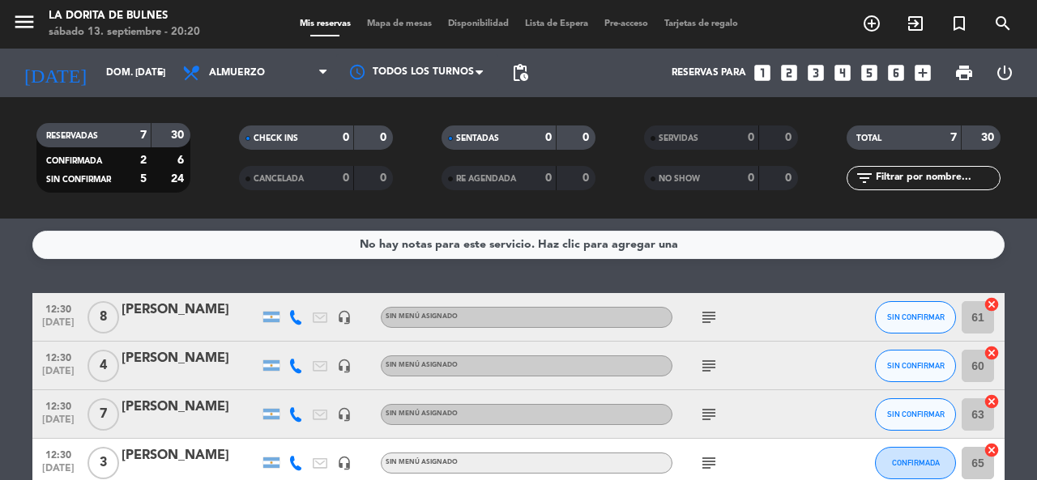
click at [872, 72] on icon "looks_5" at bounding box center [869, 72] width 21 height 21
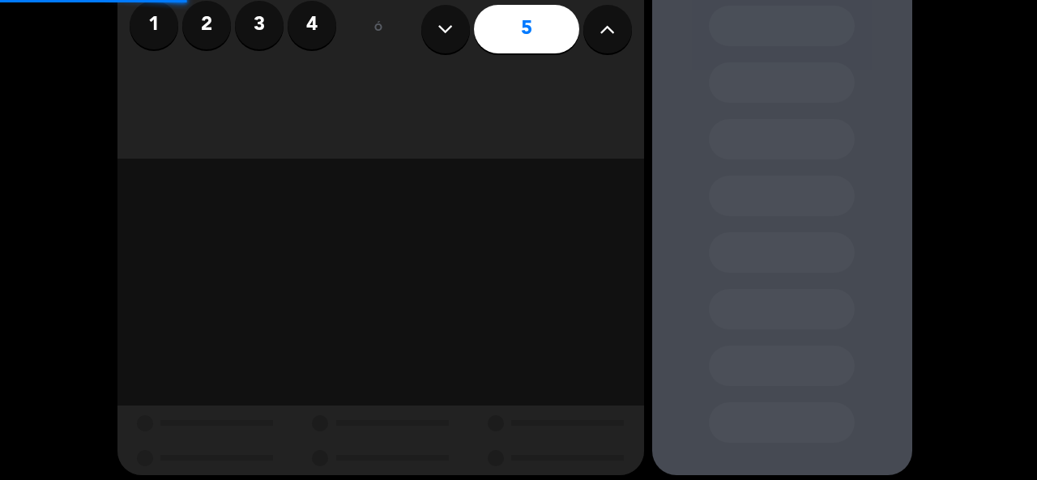
scroll to position [148, 0]
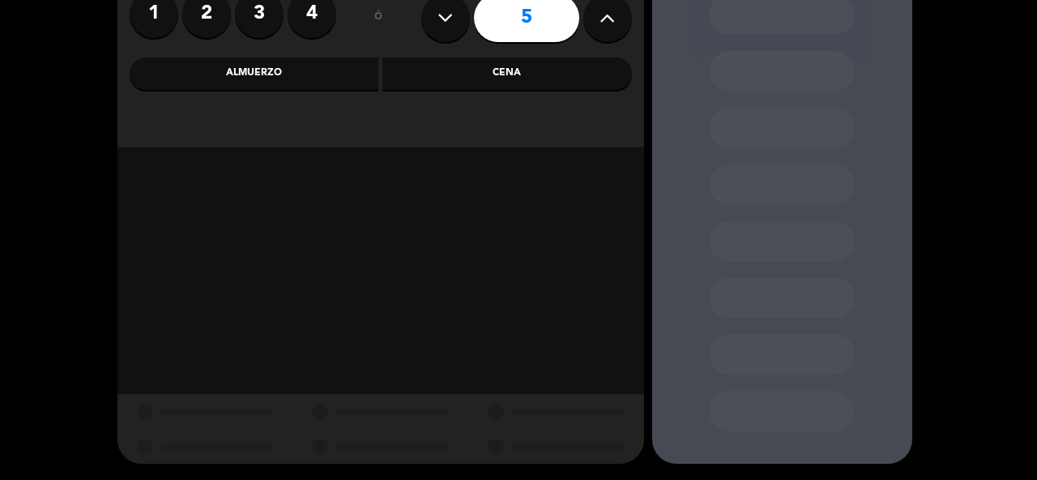
click at [329, 53] on div "close Indique cantidad de clientes 1 2 3 4 ó 5 Almuerzo Cena" at bounding box center [380, 32] width 527 height 231
click at [325, 67] on div "Almuerzo" at bounding box center [255, 74] width 250 height 32
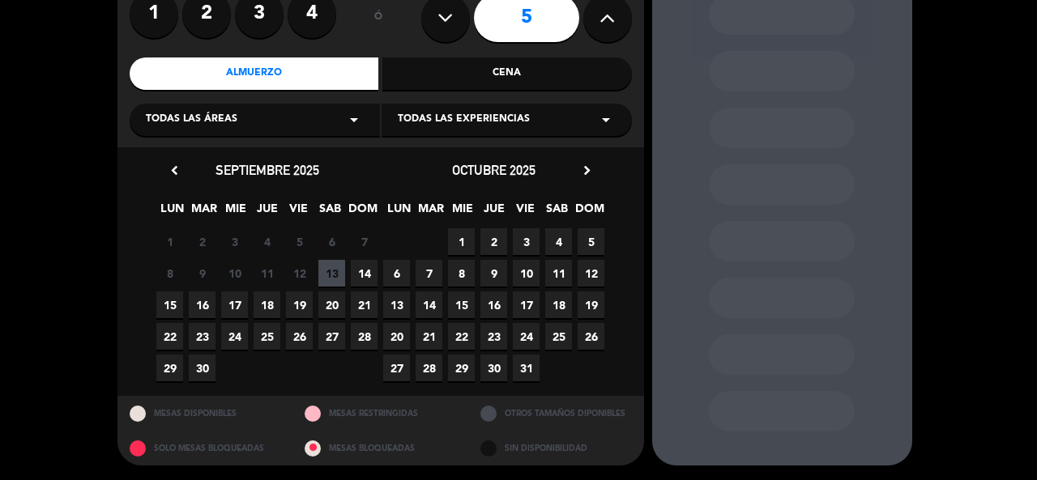
click at [361, 271] on span "14" at bounding box center [364, 273] width 27 height 27
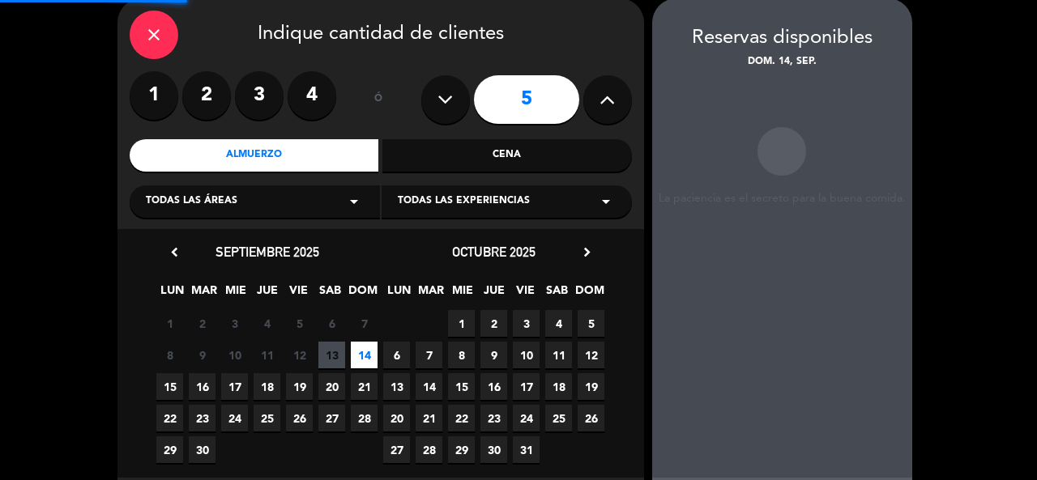
scroll to position [65, 0]
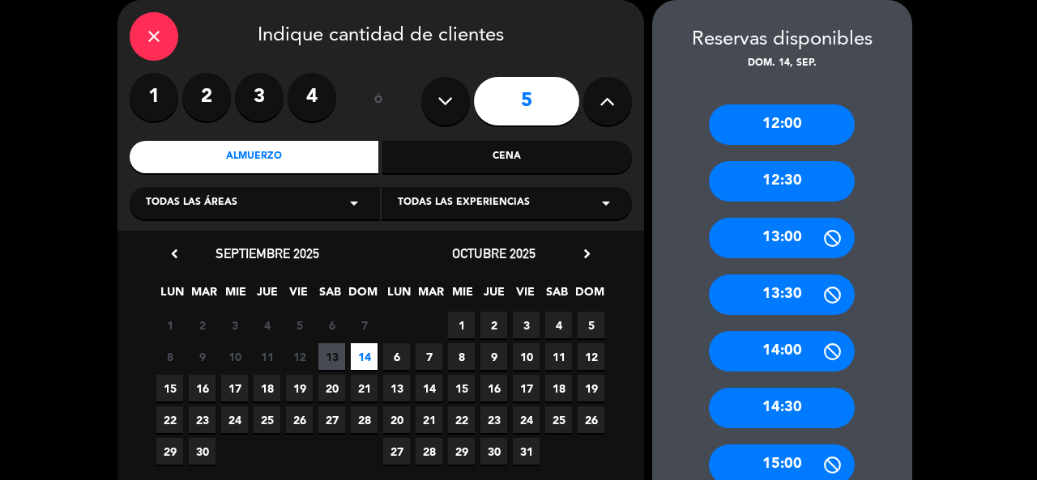
click at [820, 179] on div "12:30" at bounding box center [782, 181] width 146 height 41
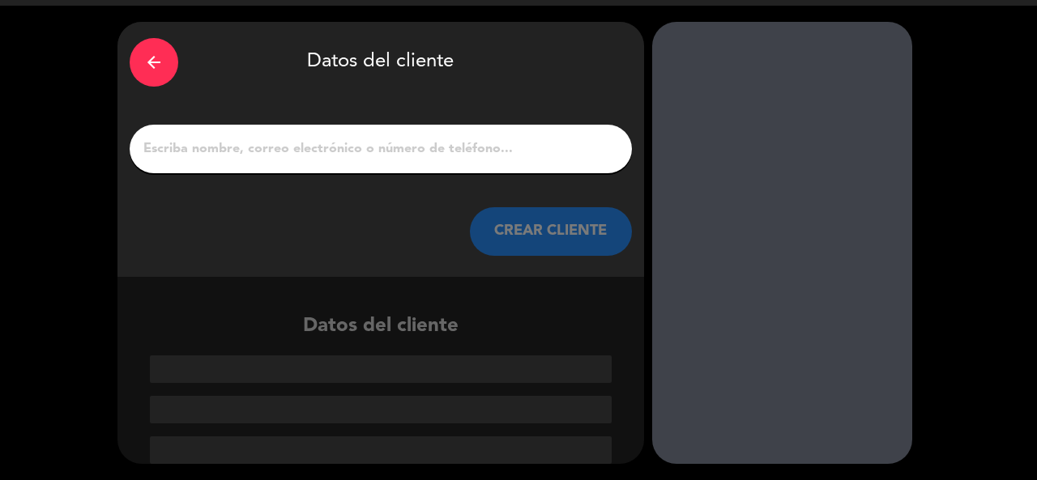
click at [275, 153] on input "1" at bounding box center [381, 149] width 478 height 23
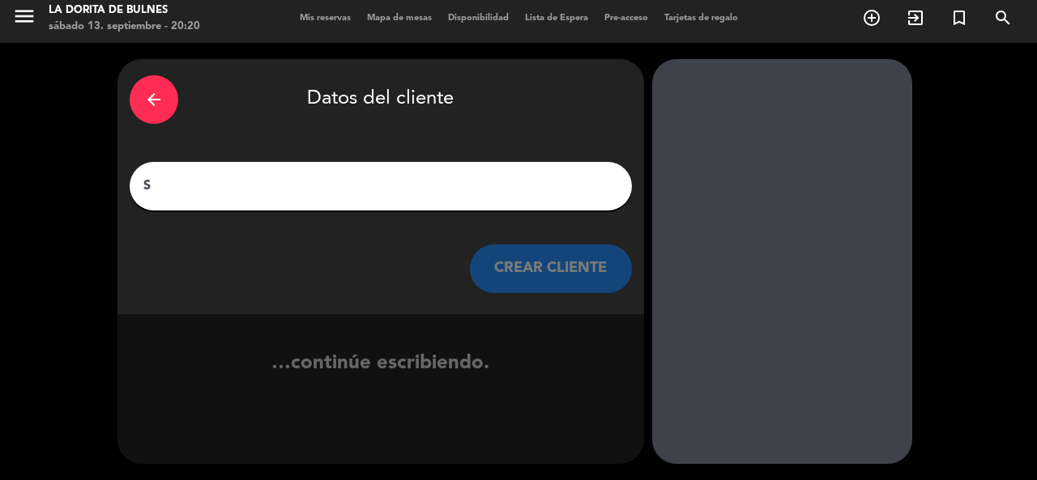
scroll to position [6, 0]
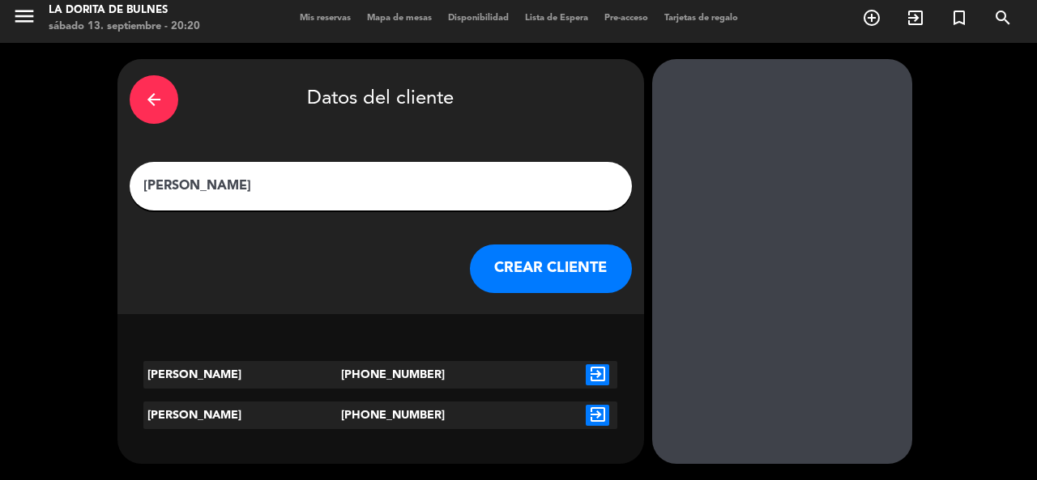
click at [182, 187] on input "[PERSON_NAME]" at bounding box center [381, 186] width 478 height 23
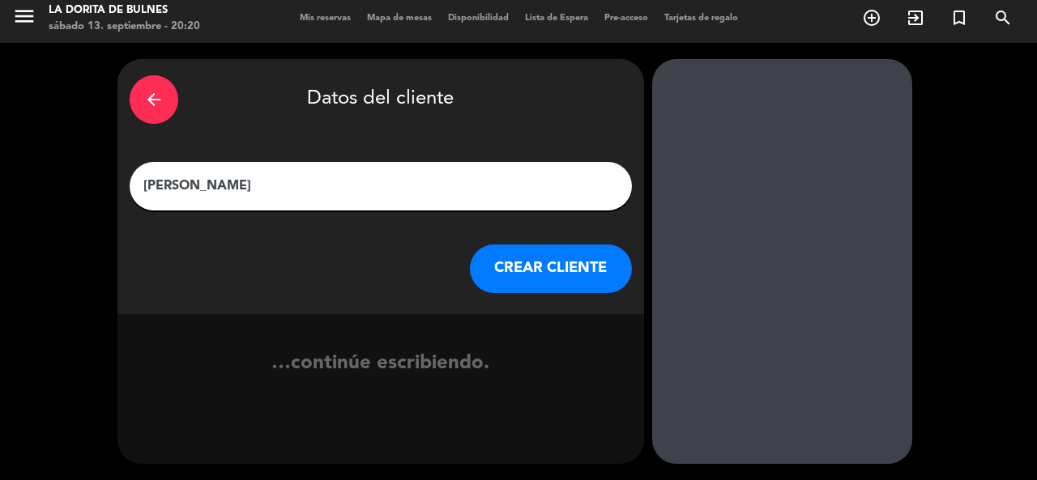
type input "[PERSON_NAME]"
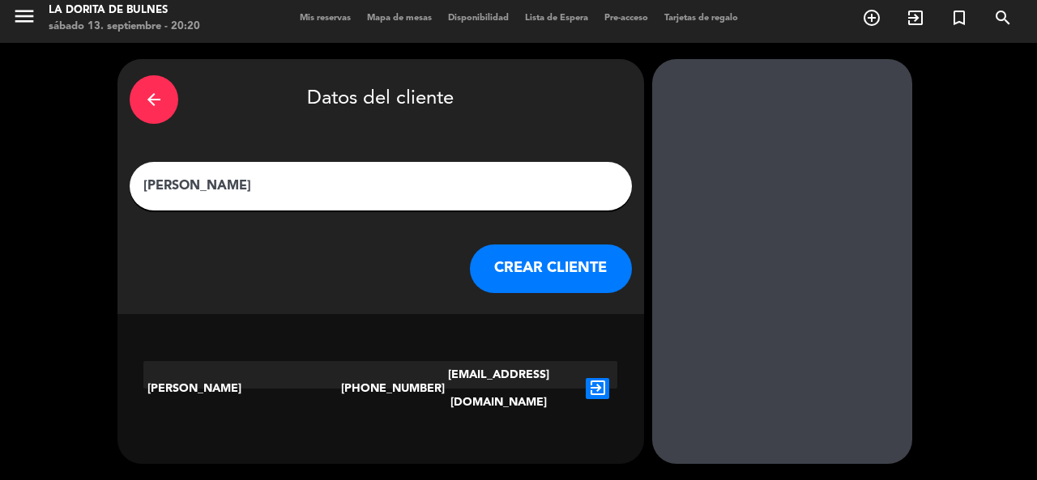
click at [555, 261] on button "CREAR CLIENTE" at bounding box center [551, 269] width 162 height 49
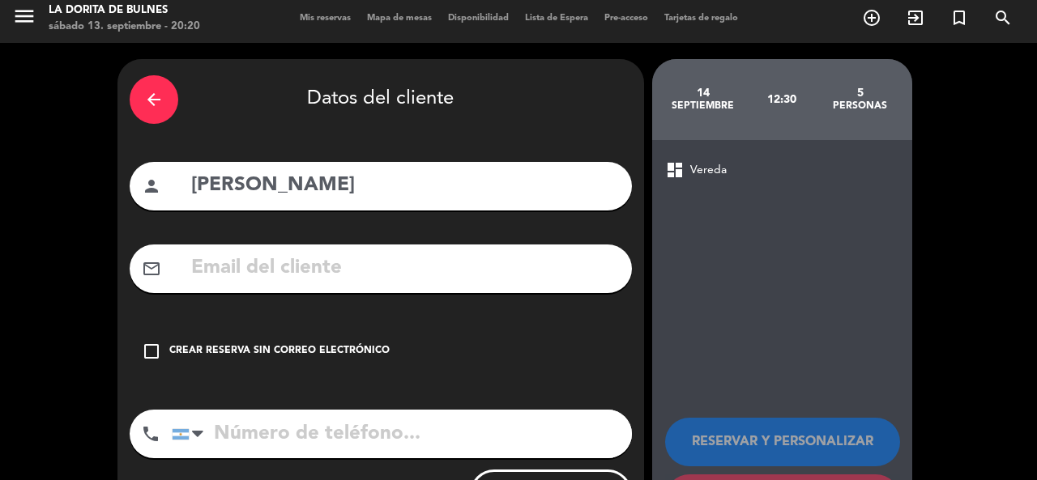
scroll to position [84, 0]
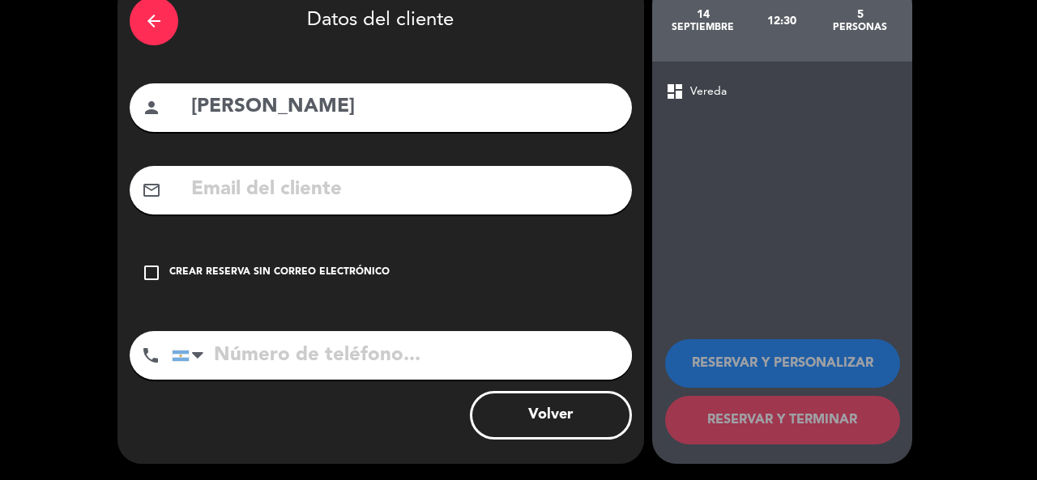
click at [293, 263] on div "check_box_outline_blank Crear reserva sin correo electrónico" at bounding box center [381, 273] width 502 height 49
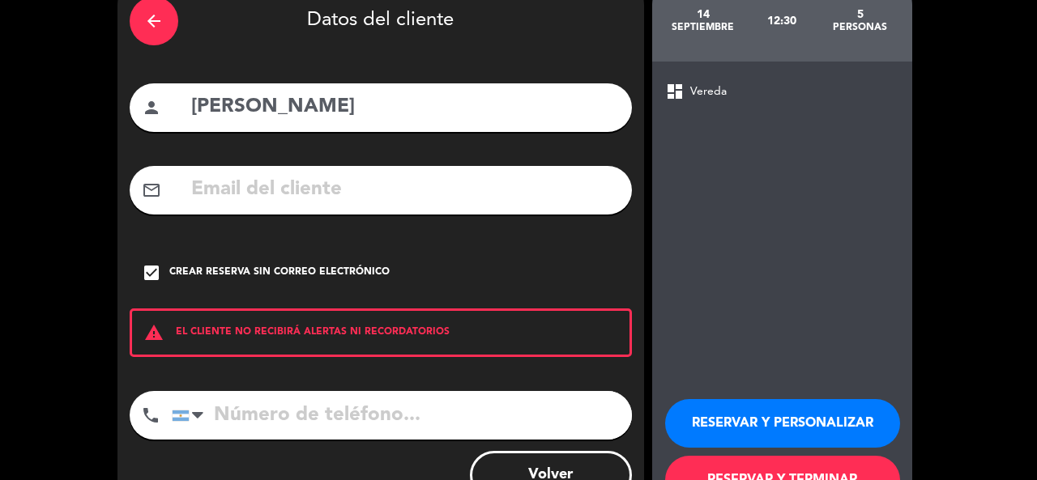
click at [463, 419] on input "tel" at bounding box center [402, 415] width 460 height 49
drag, startPoint x: 463, startPoint y: 419, endPoint x: 453, endPoint y: 512, distance: 93.7
click at [453, 480] on html "close × La [PERSON_NAME] × chrome_reader_mode Listado de Reservas account_box C…" at bounding box center [518, 240] width 1037 height 480
type input "1150417271"
drag, startPoint x: 754, startPoint y: 431, endPoint x: 734, endPoint y: 391, distance: 44.2
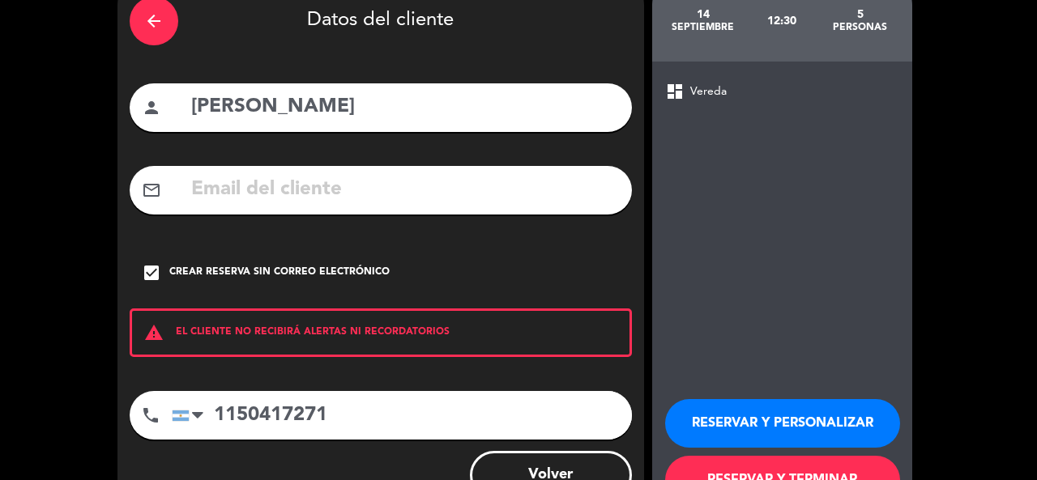
click at [752, 429] on button "RESERVAR Y PERSONALIZAR" at bounding box center [782, 423] width 235 height 49
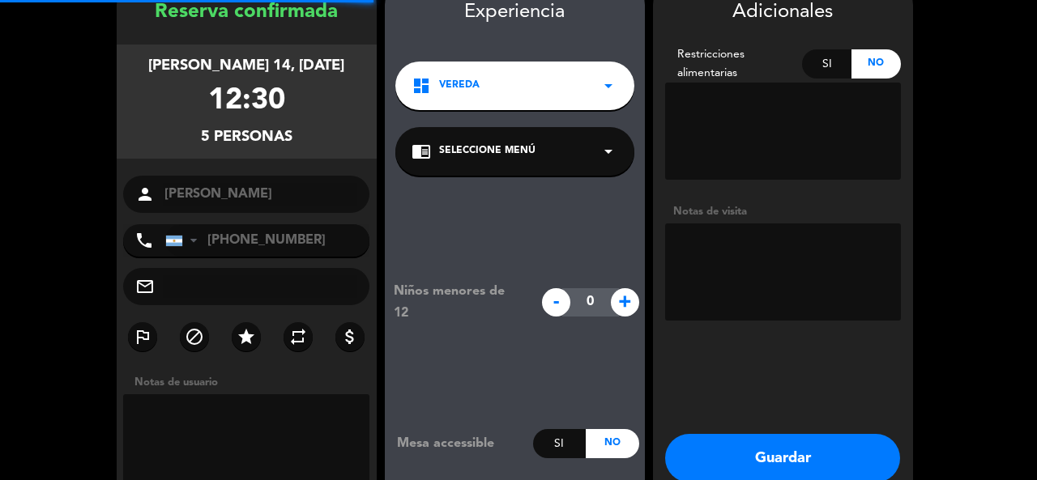
scroll to position [65, 0]
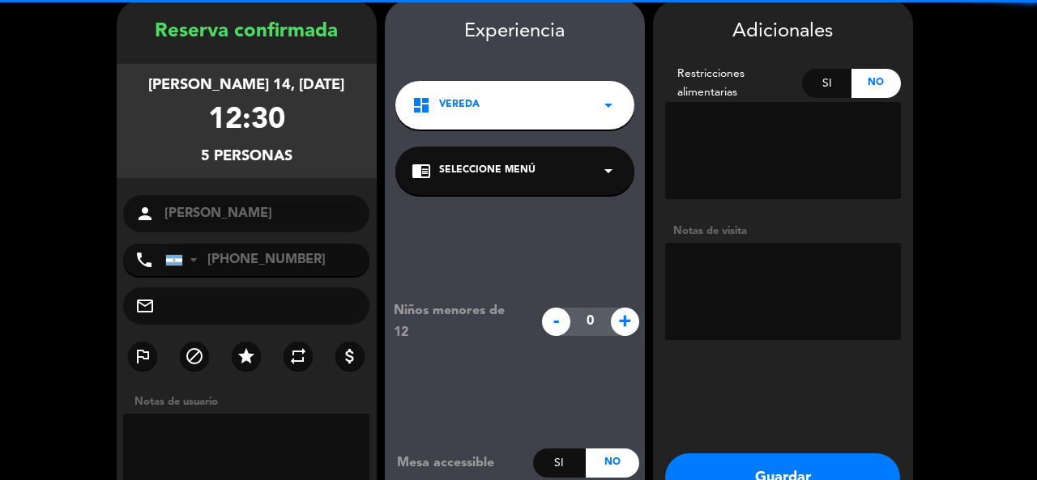
click at [756, 271] on textarea at bounding box center [783, 291] width 236 height 97
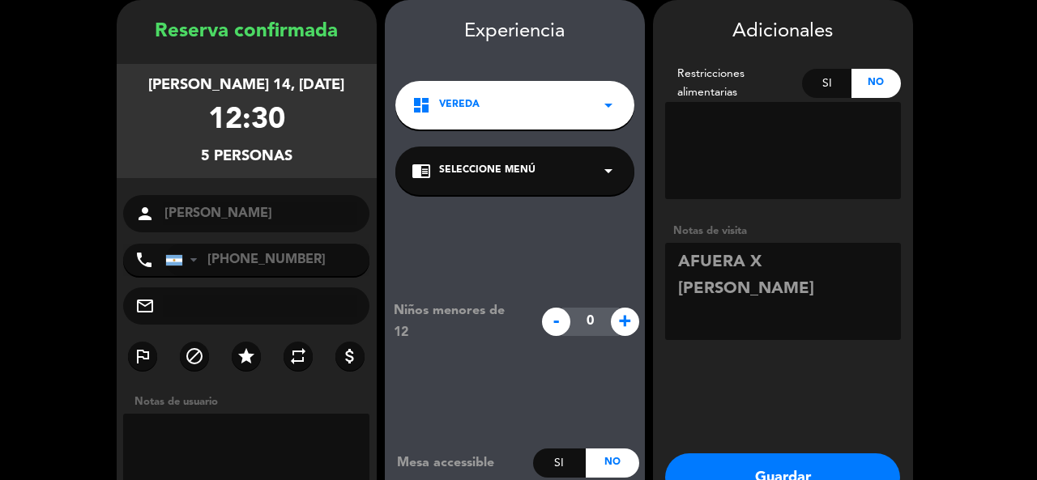
type textarea "AFUERA X [PERSON_NAME]"
click at [867, 468] on button "Guardar" at bounding box center [782, 478] width 235 height 49
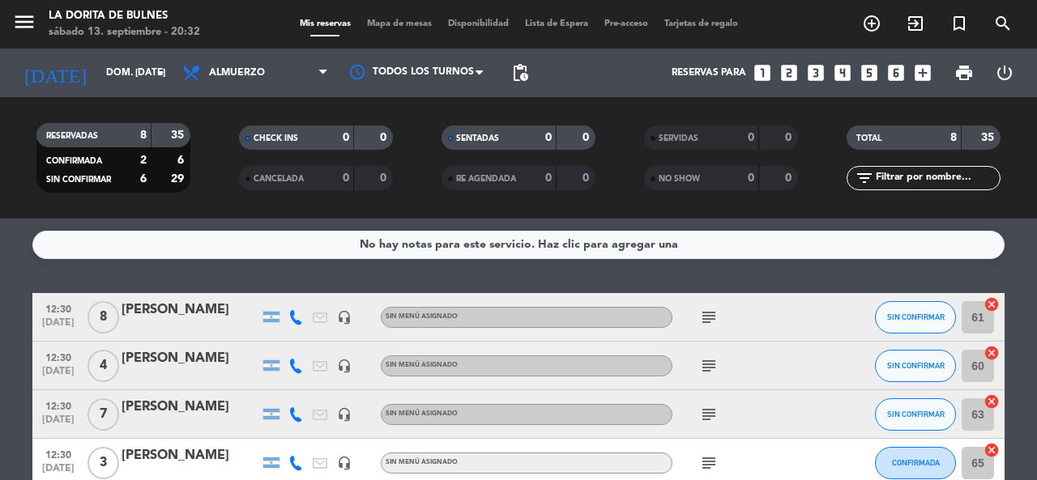
click at [835, 76] on icon "looks_4" at bounding box center [842, 72] width 21 height 21
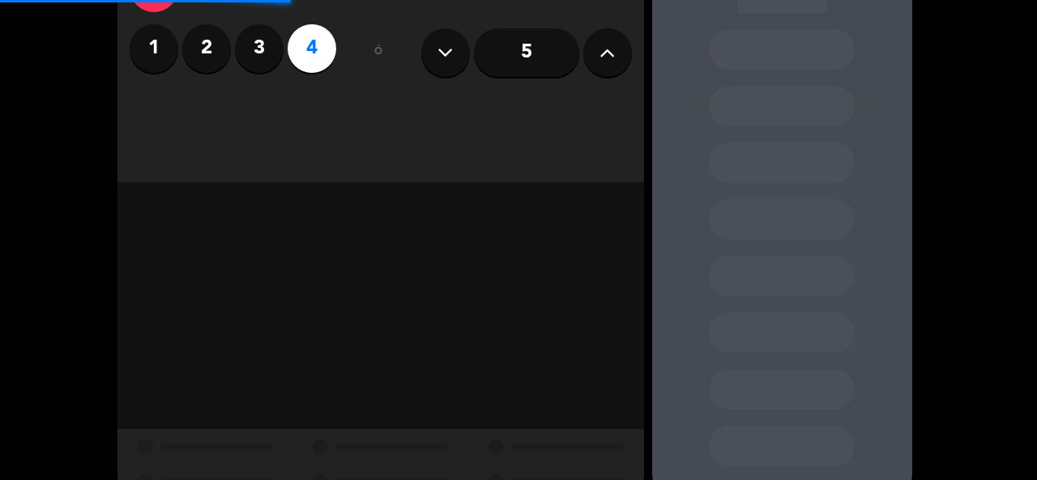
scroll to position [148, 0]
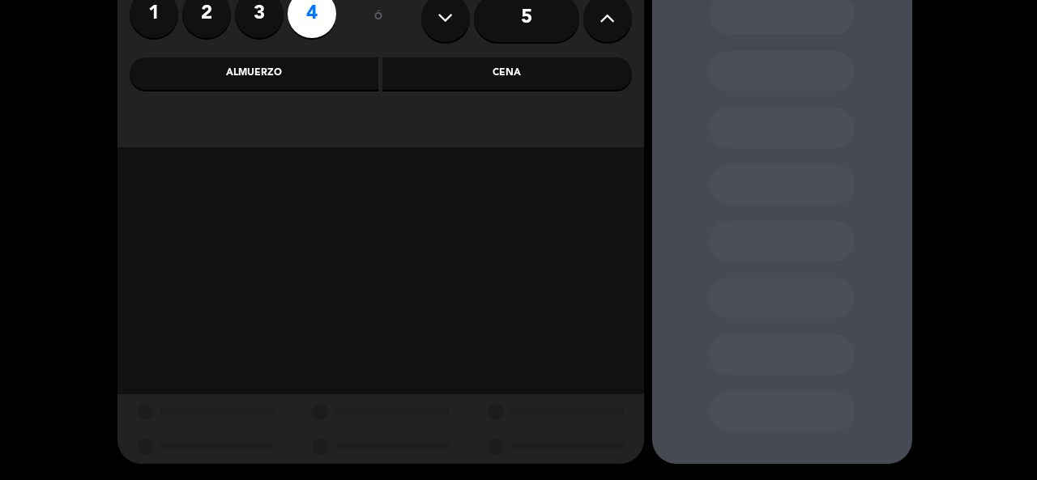
click at [323, 77] on div "Almuerzo" at bounding box center [255, 74] width 250 height 32
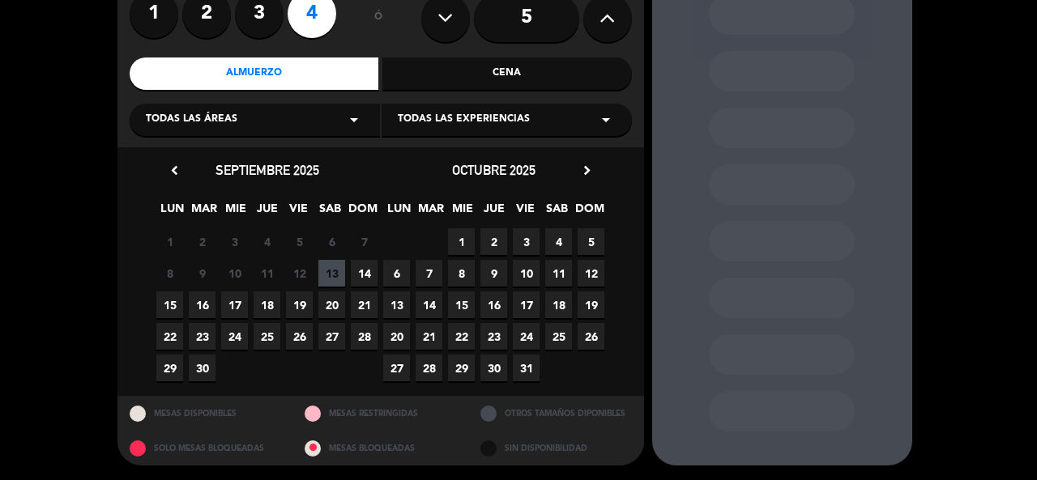
click at [361, 267] on span "14" at bounding box center [364, 273] width 27 height 27
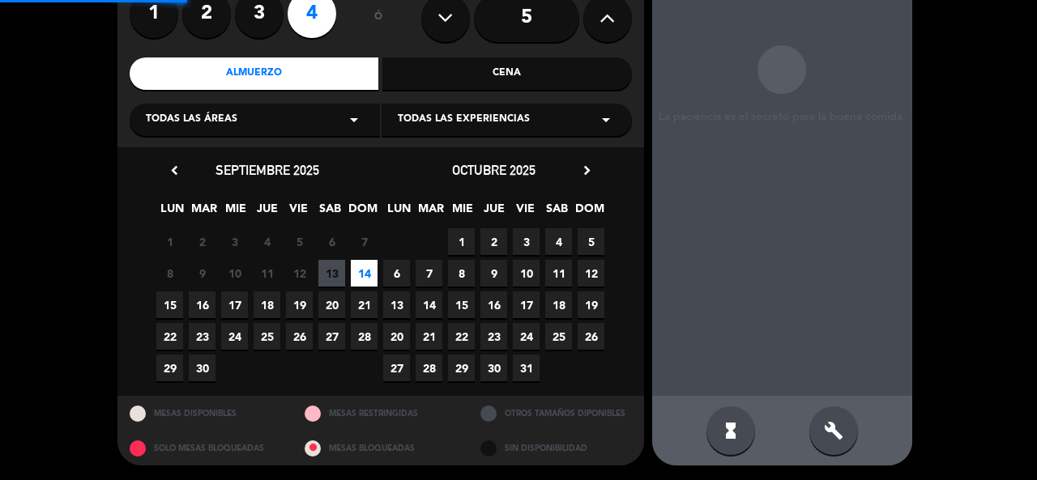
scroll to position [65, 0]
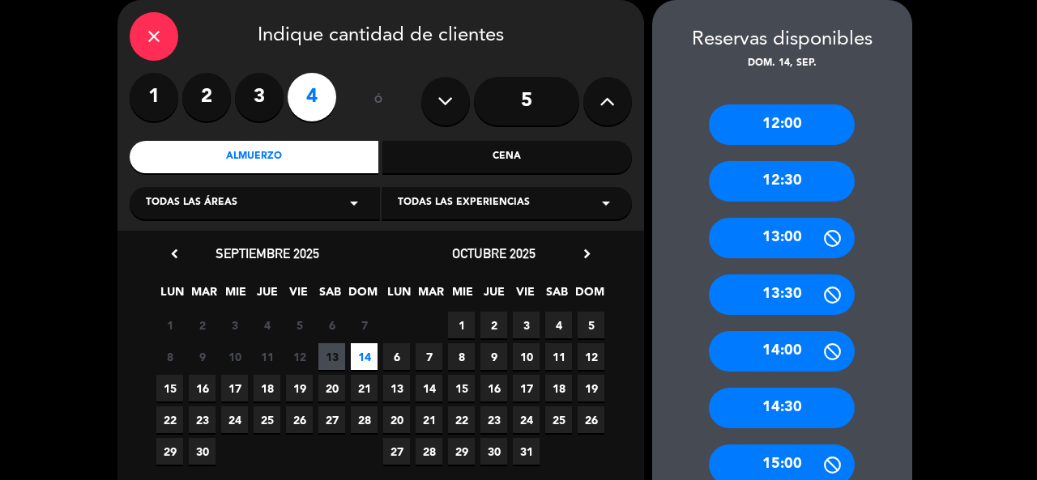
click at [784, 176] on div "12:30" at bounding box center [782, 181] width 146 height 41
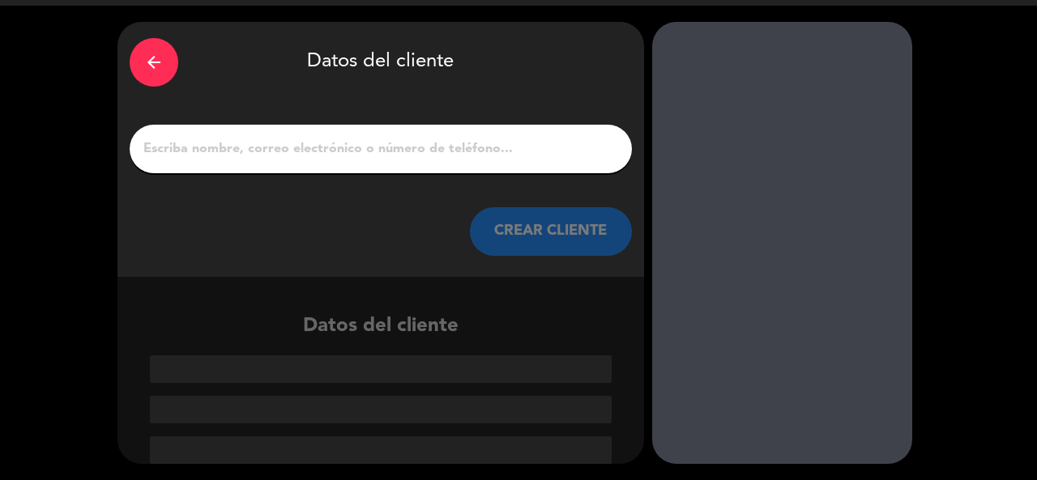
scroll to position [43, 0]
click at [346, 146] on input "1" at bounding box center [381, 149] width 478 height 23
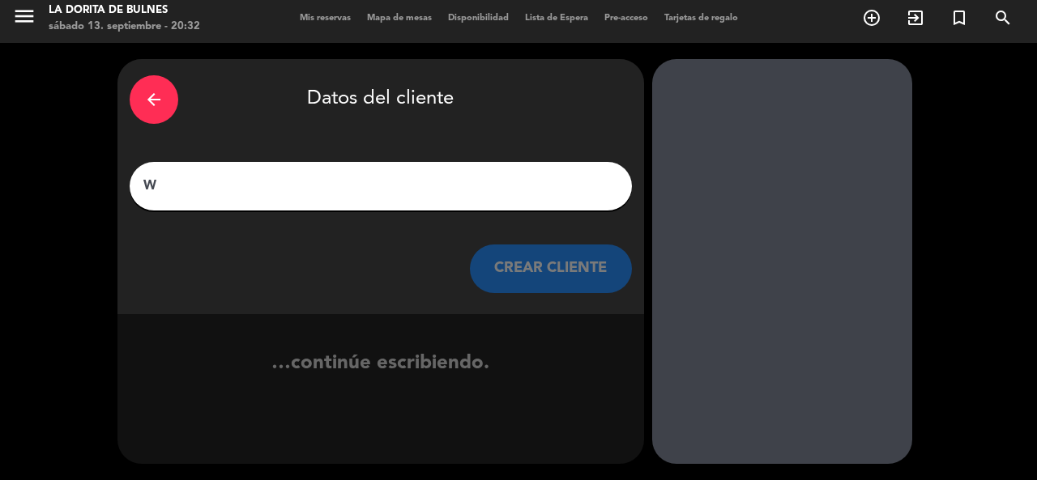
scroll to position [6, 0]
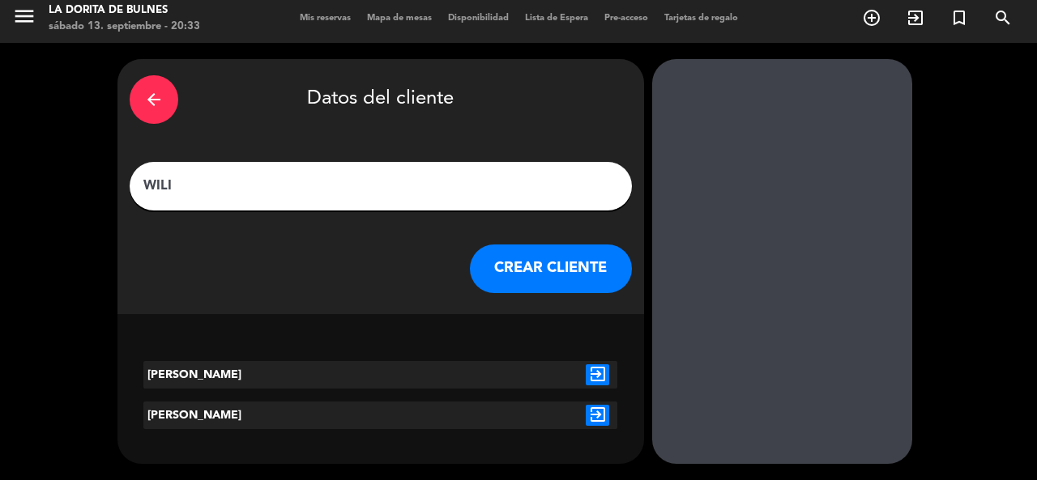
type input "WILI"
click at [514, 266] on button "CREAR CLIENTE" at bounding box center [551, 269] width 162 height 49
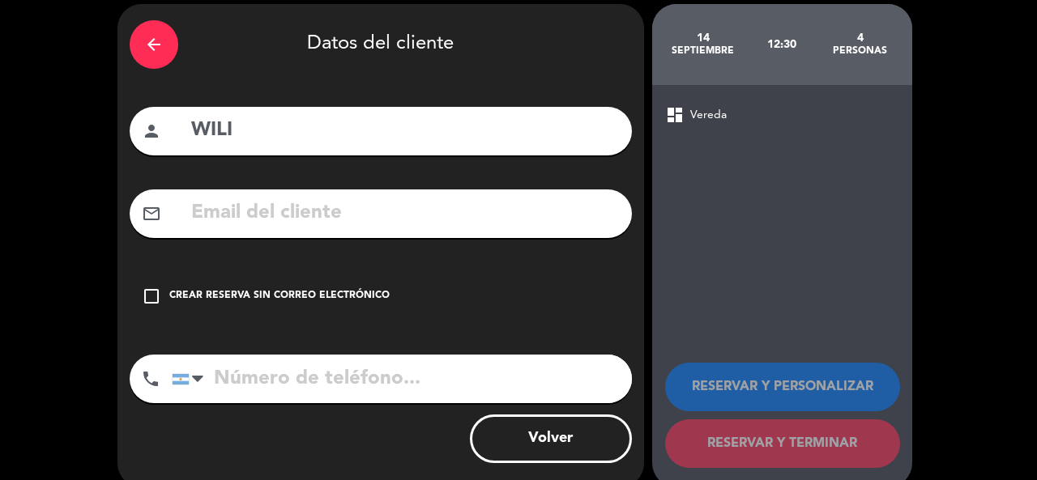
scroll to position [84, 0]
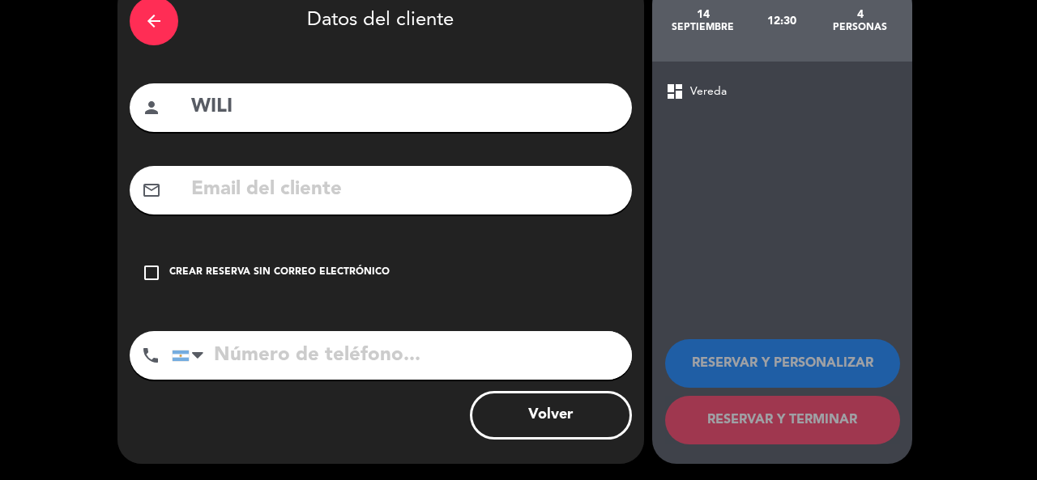
click at [242, 268] on div "Crear reserva sin correo electrónico" at bounding box center [279, 273] width 220 height 16
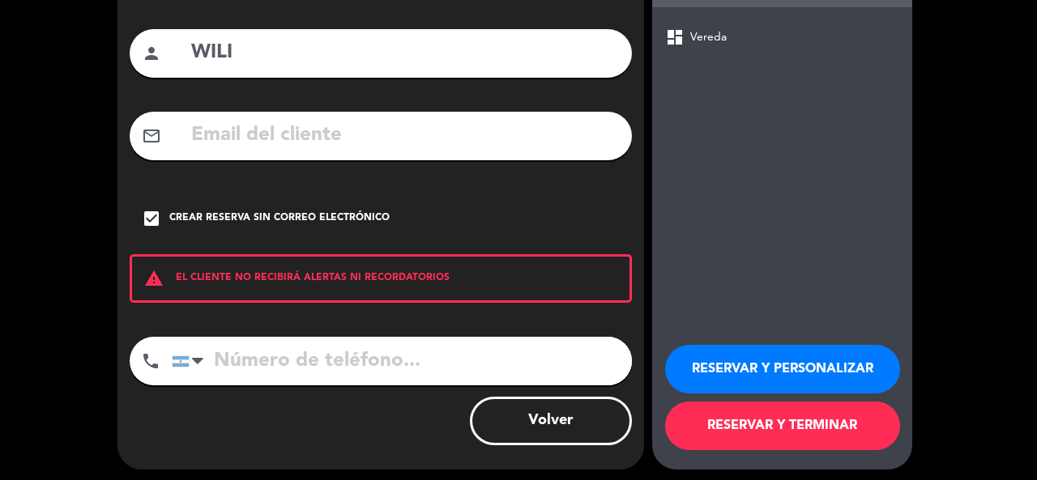
scroll to position [144, 0]
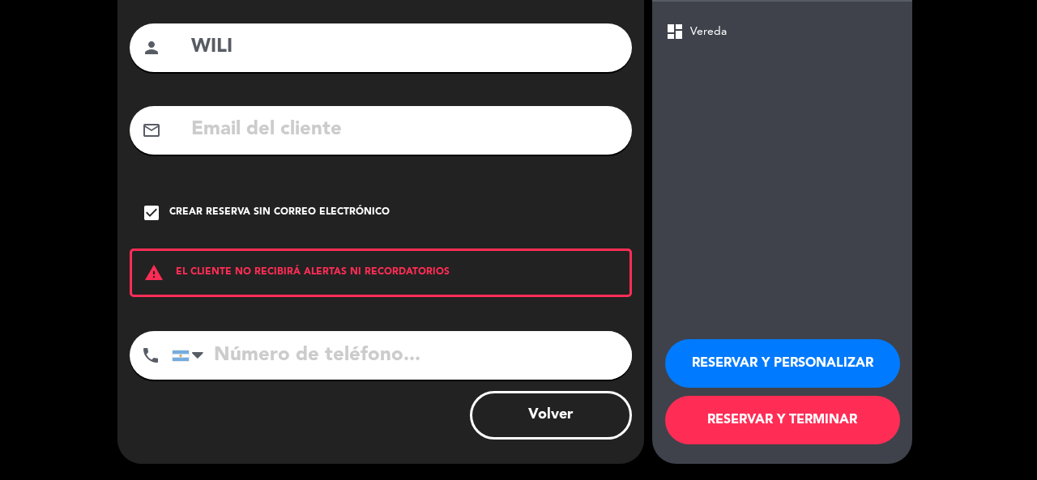
click at [856, 348] on button "RESERVAR Y PERSONALIZAR" at bounding box center [782, 363] width 235 height 49
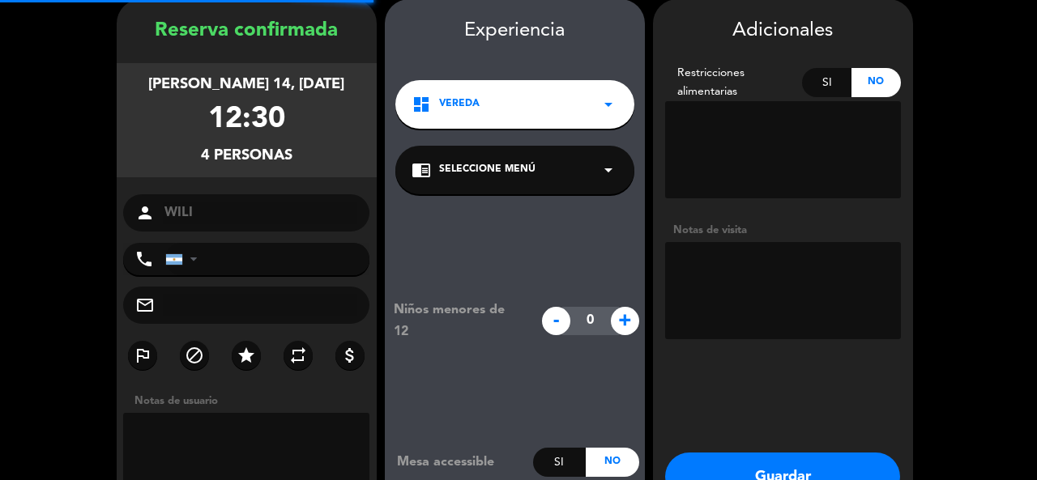
scroll to position [65, 0]
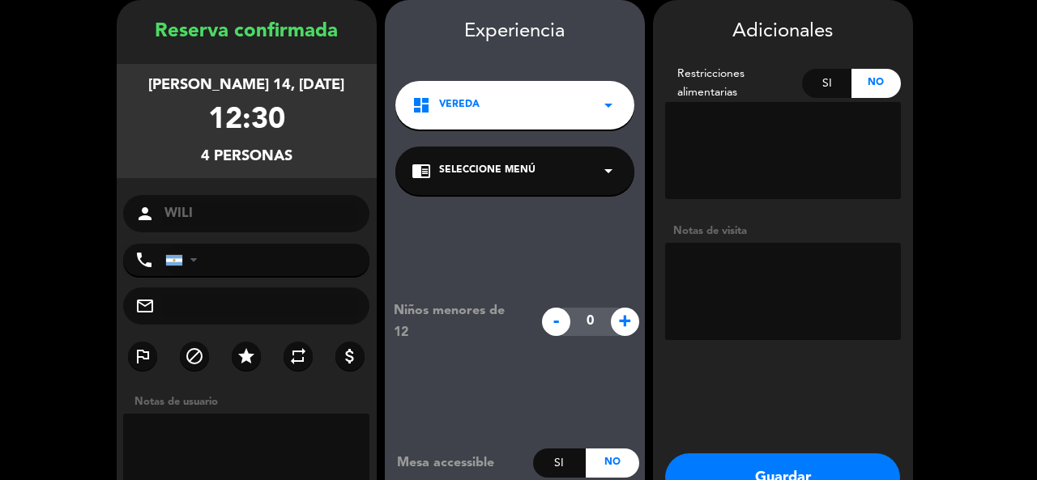
click at [735, 259] on textarea at bounding box center [783, 291] width 236 height 97
type textarea "ADENTRO"
click at [786, 468] on button "Guardar" at bounding box center [782, 478] width 235 height 49
